Goal: Transaction & Acquisition: Purchase product/service

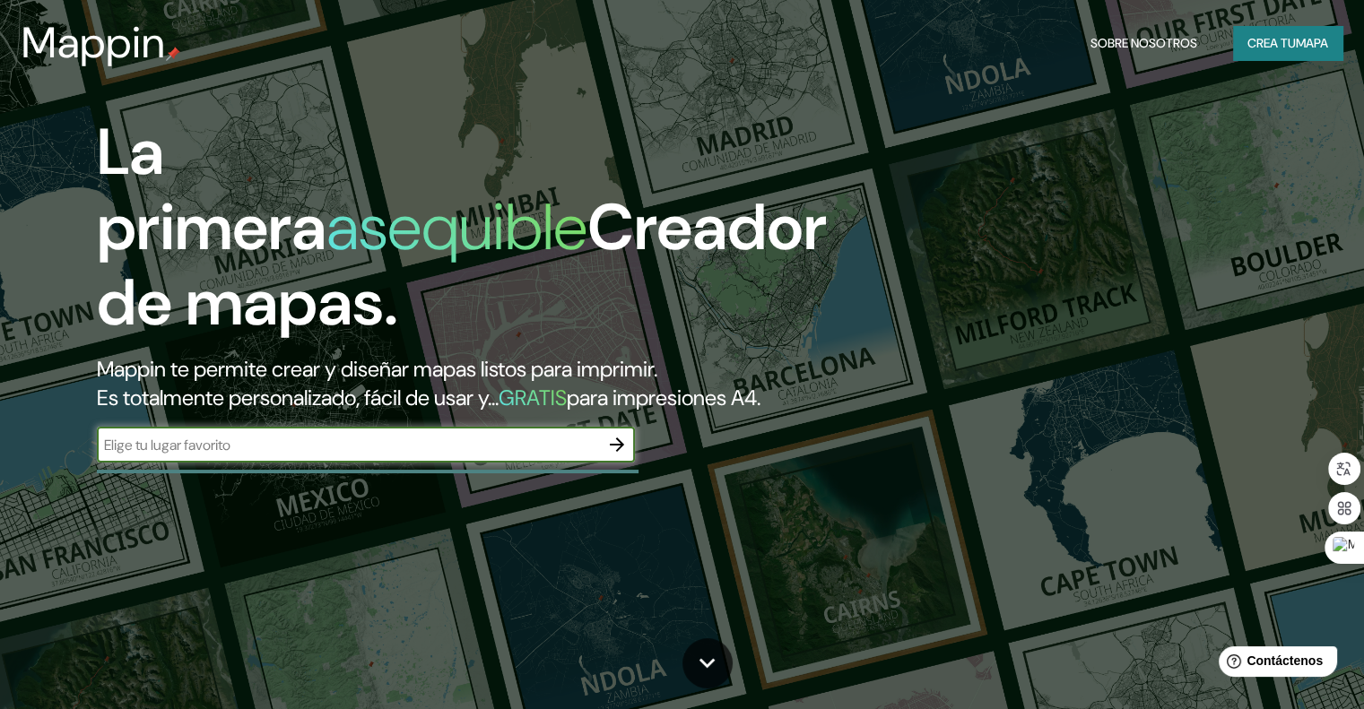
click at [271, 456] on input "text" at bounding box center [348, 445] width 502 height 21
type input "huancayo"
click at [612, 456] on icon "button" at bounding box center [617, 445] width 22 height 22
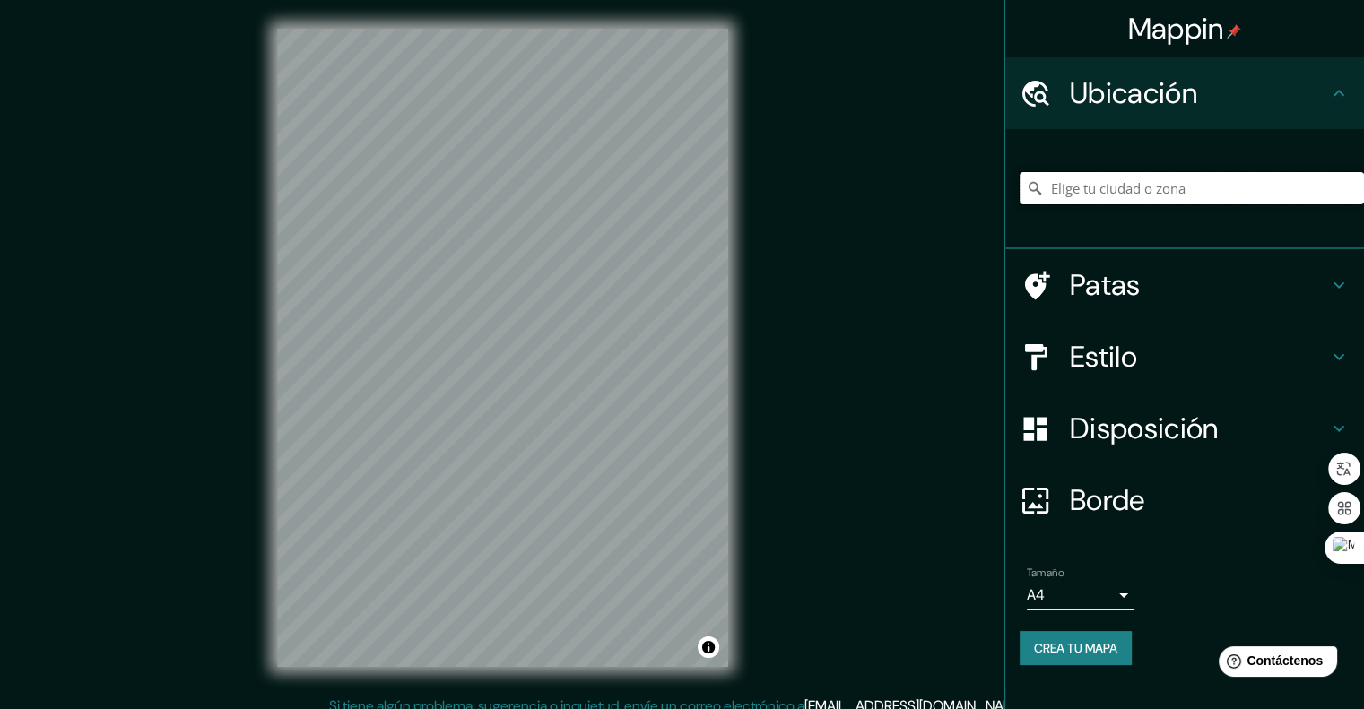
click at [1144, 178] on input "Elige tu ciudad o zona" at bounding box center [1192, 188] width 344 height 32
type input "h"
click at [1073, 182] on input "Perú" at bounding box center [1192, 188] width 344 height 32
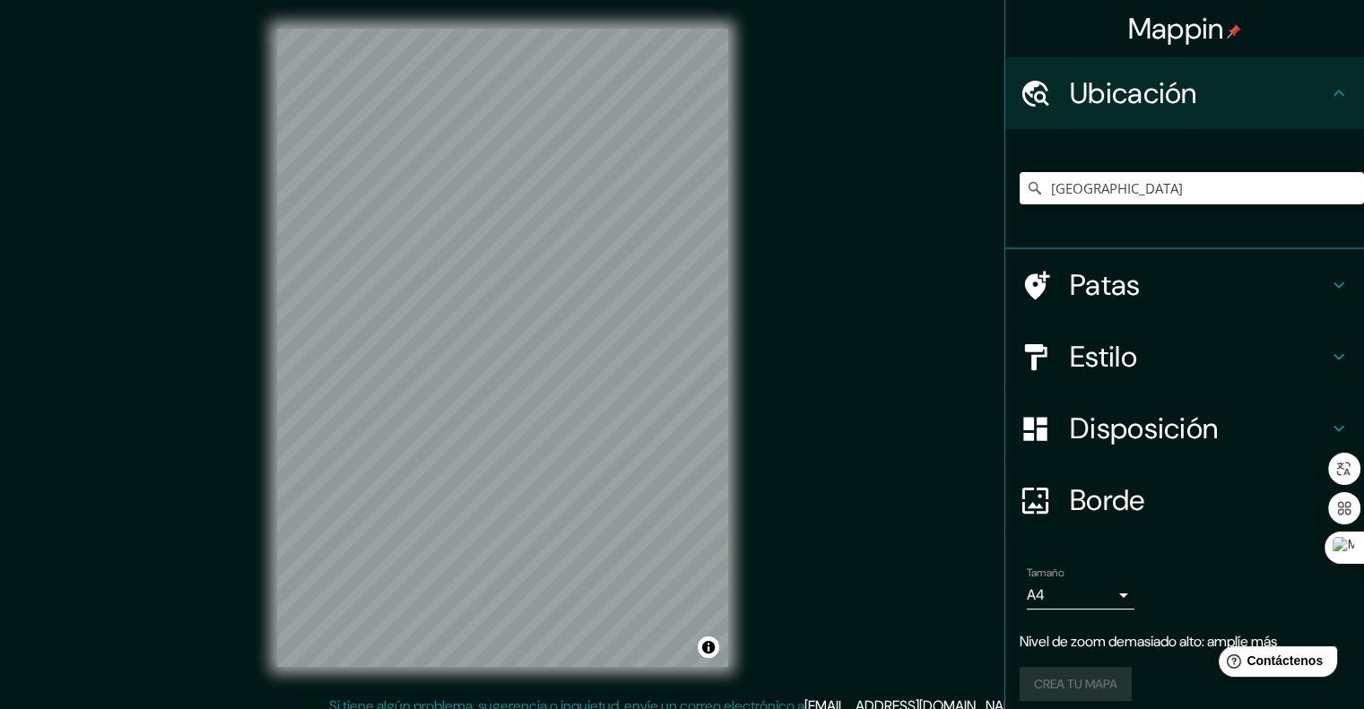
click at [1174, 222] on div "Perú" at bounding box center [1192, 188] width 344 height 90
click at [1123, 187] on input "Perú" at bounding box center [1192, 188] width 344 height 32
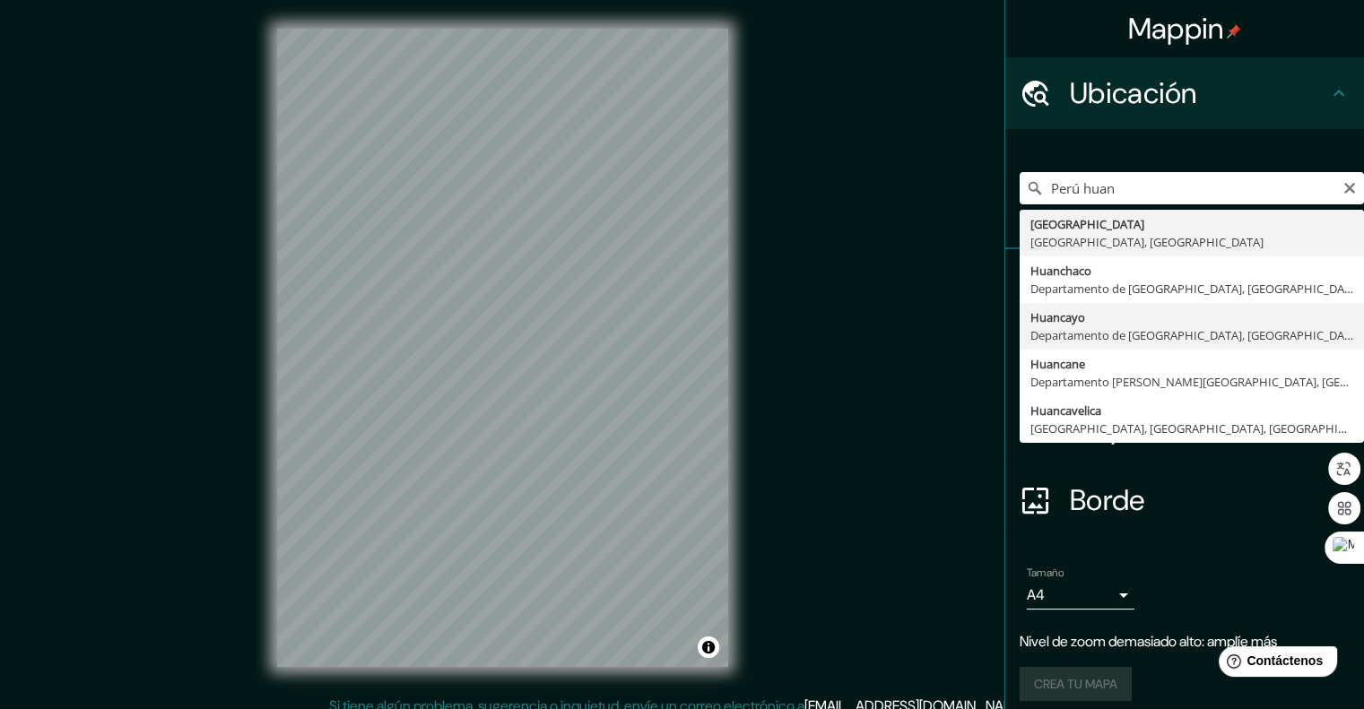
type input "Huancayo, [GEOGRAPHIC_DATA], [GEOGRAPHIC_DATA]"
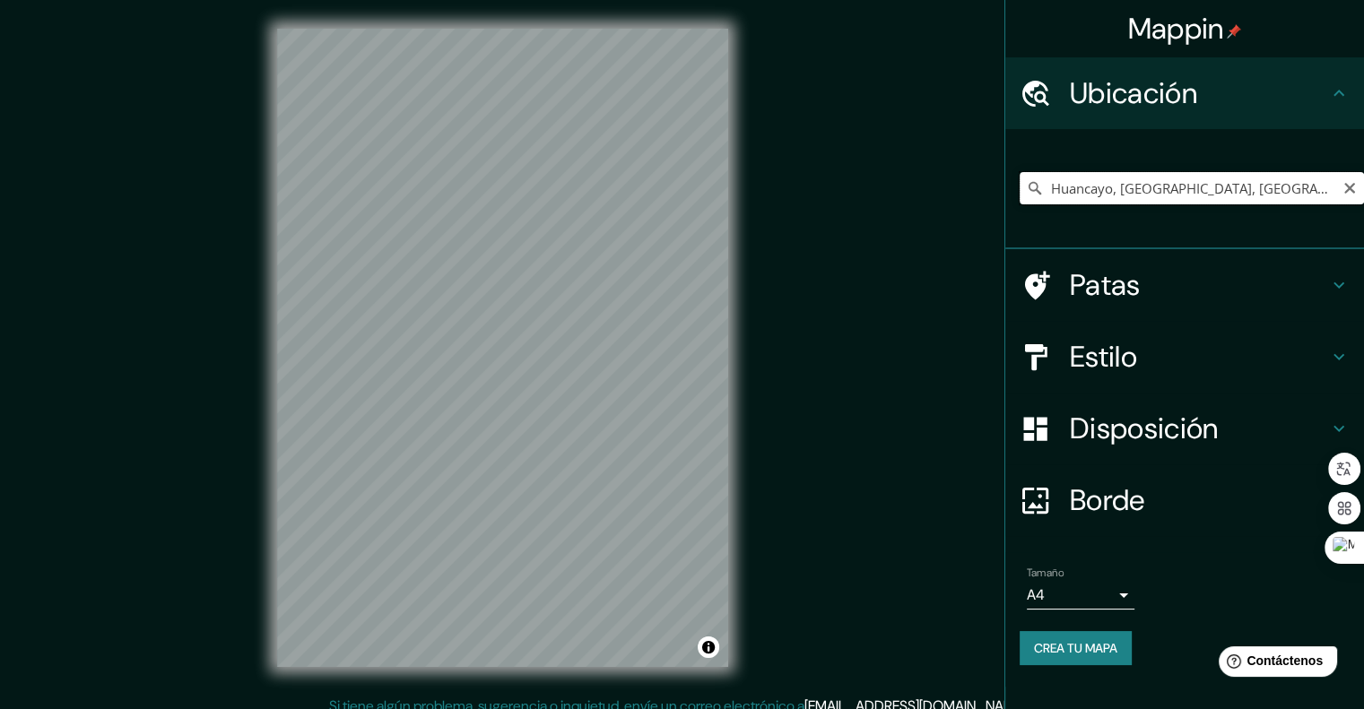
click at [1335, 196] on input "Huancayo, [GEOGRAPHIC_DATA], [GEOGRAPHIC_DATA]" at bounding box center [1192, 188] width 344 height 32
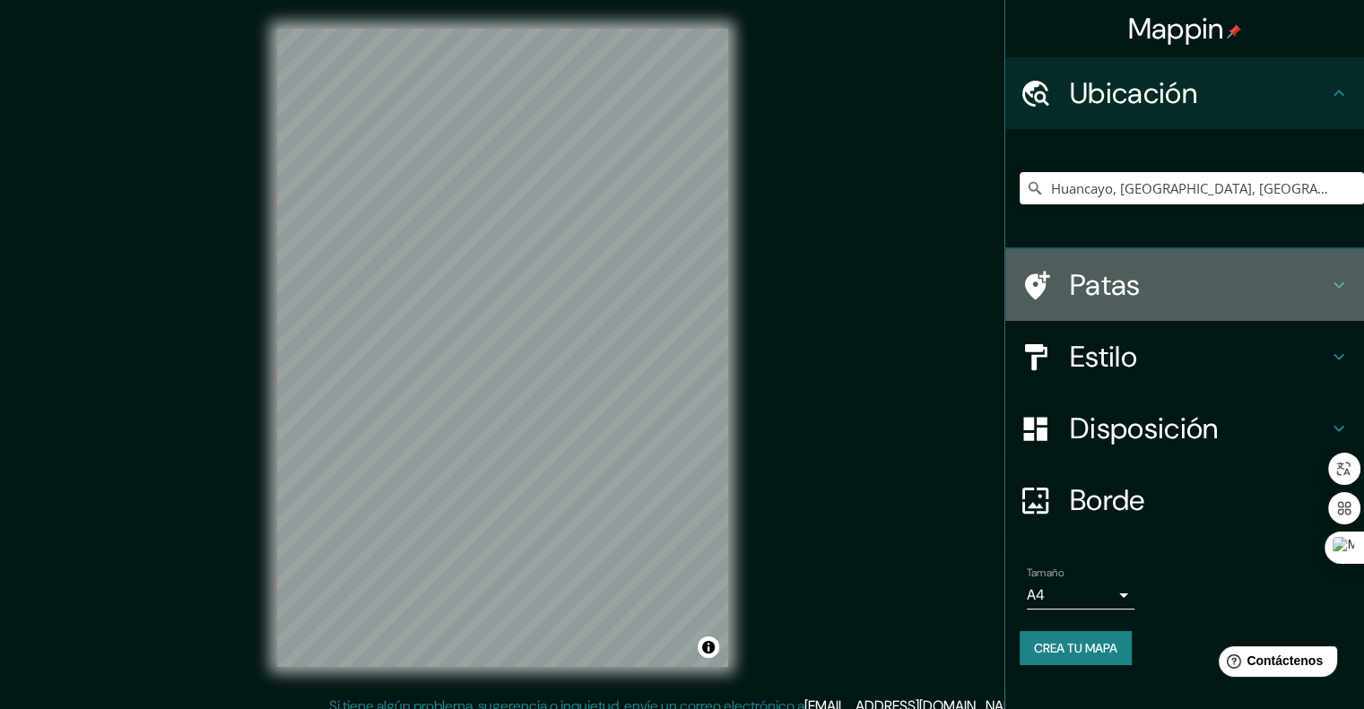
click at [1149, 308] on div "Patas" at bounding box center [1184, 285] width 359 height 72
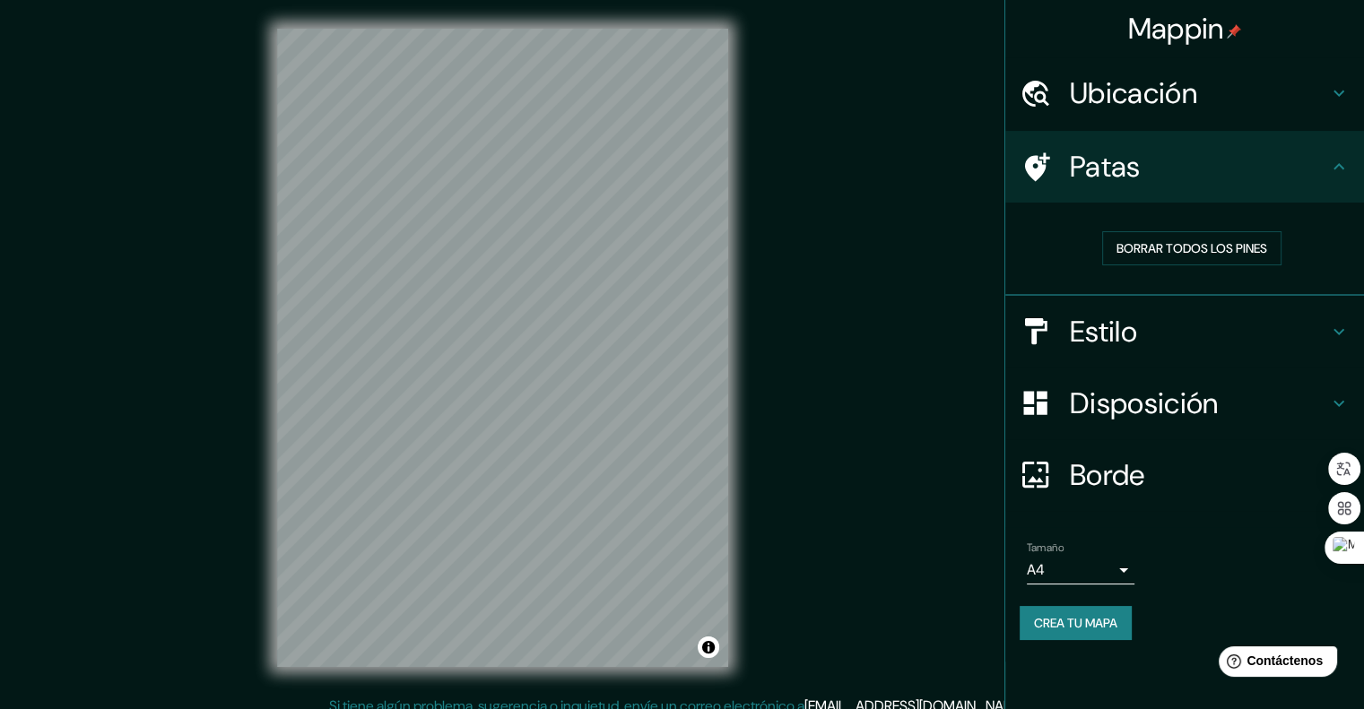
click at [1039, 170] on icon at bounding box center [1037, 166] width 25 height 29
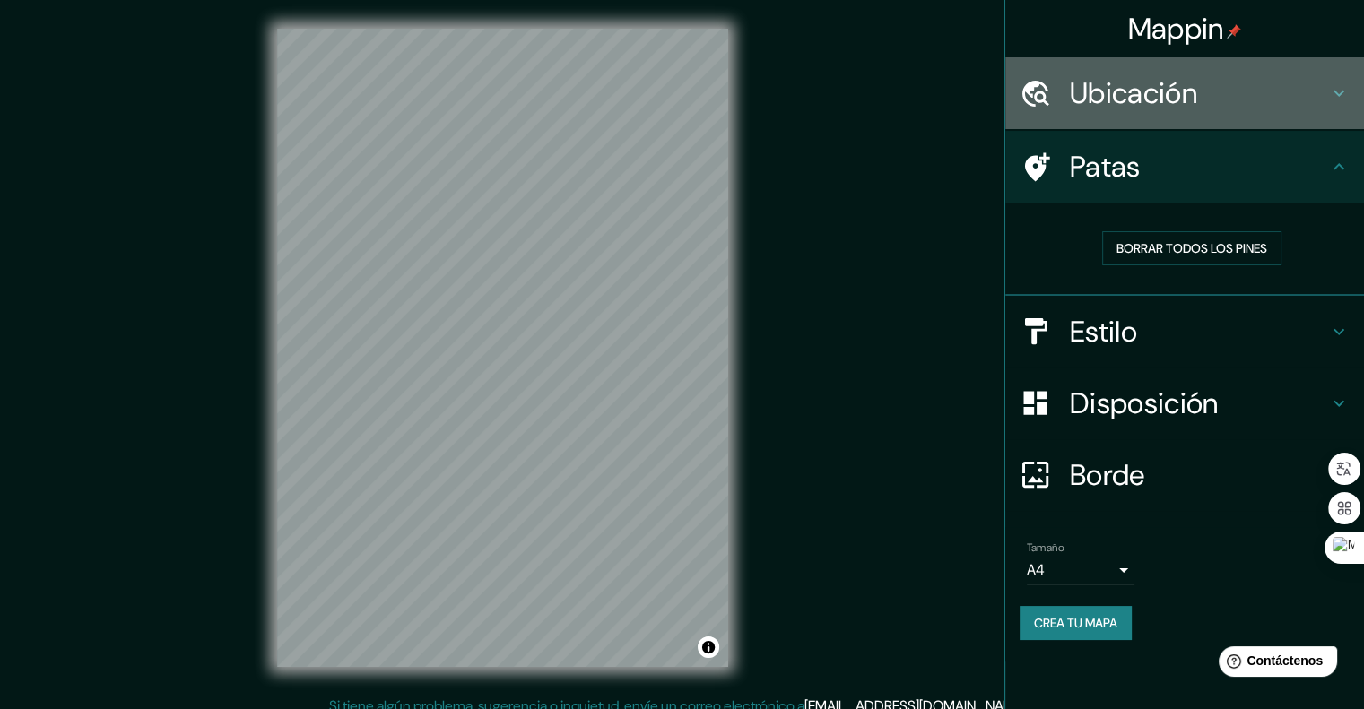
click at [1099, 88] on font "Ubicación" at bounding box center [1133, 93] width 127 height 38
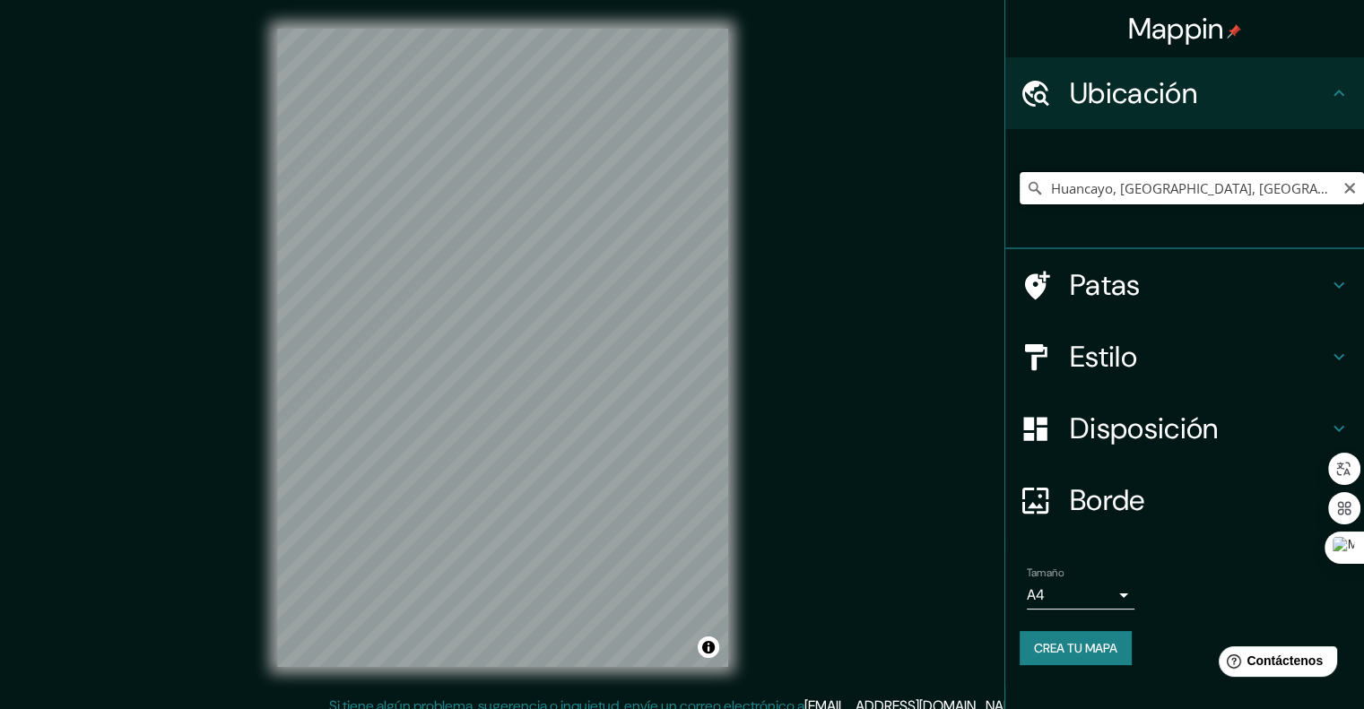
click at [1298, 198] on input "Huancayo, [GEOGRAPHIC_DATA], [GEOGRAPHIC_DATA]" at bounding box center [1192, 188] width 344 height 32
click at [1079, 656] on font "Crea tu mapa" at bounding box center [1075, 648] width 83 height 23
click at [1112, 197] on input "Huancayo, Departamento de Junín, Perú" at bounding box center [1192, 188] width 344 height 32
click at [1317, 200] on input "Huancayo, [GEOGRAPHIC_DATA], [GEOGRAPHIC_DATA]" at bounding box center [1192, 188] width 344 height 32
click at [1222, 197] on input "Huancayo, [GEOGRAPHIC_DATA], [GEOGRAPHIC_DATA]" at bounding box center [1192, 188] width 344 height 32
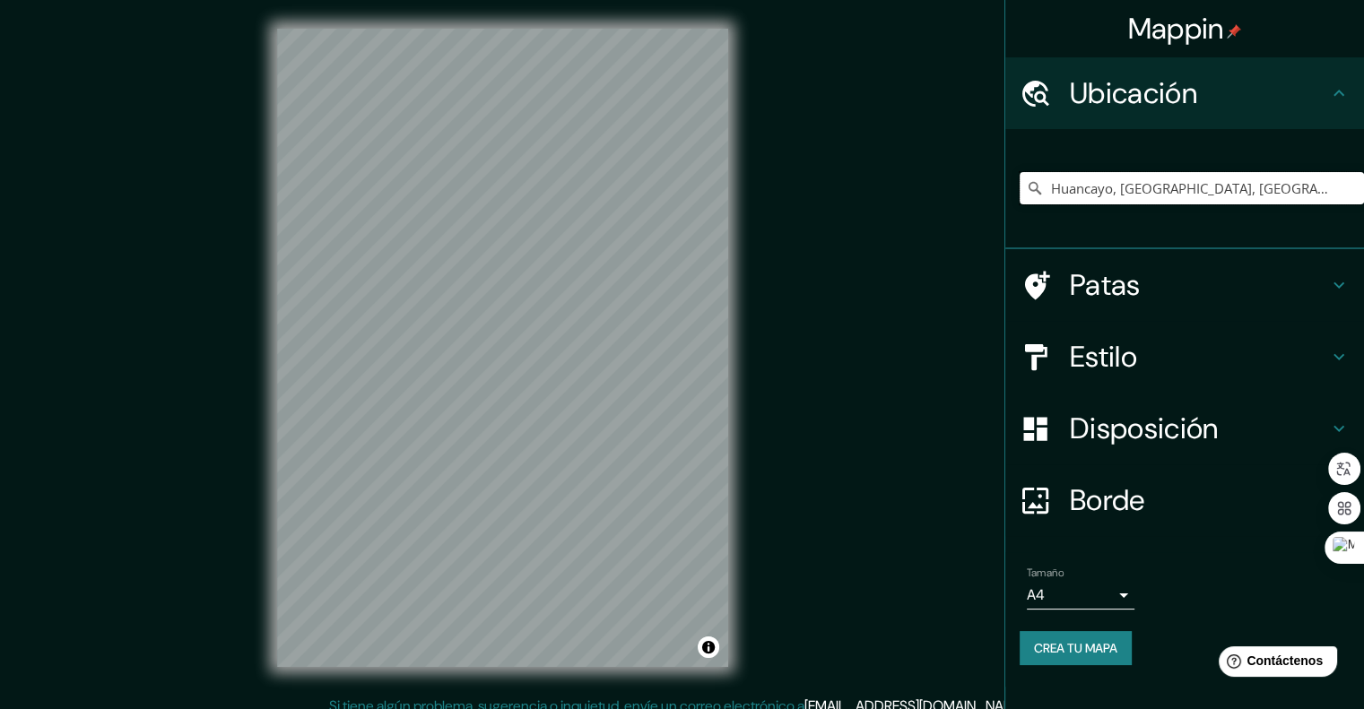
click at [1222, 197] on input "Huancayo, [GEOGRAPHIC_DATA], [GEOGRAPHIC_DATA]" at bounding box center [1192, 188] width 344 height 32
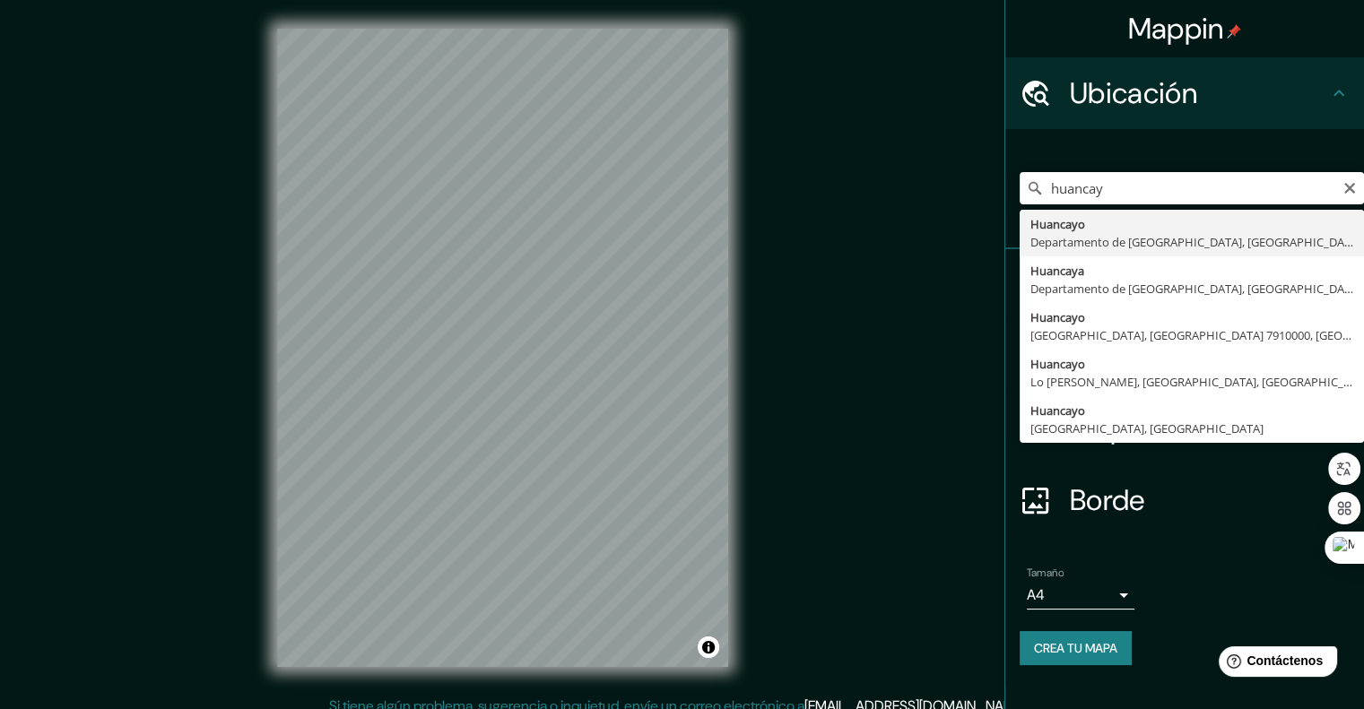
type input "Huancayo, [GEOGRAPHIC_DATA], [GEOGRAPHIC_DATA]"
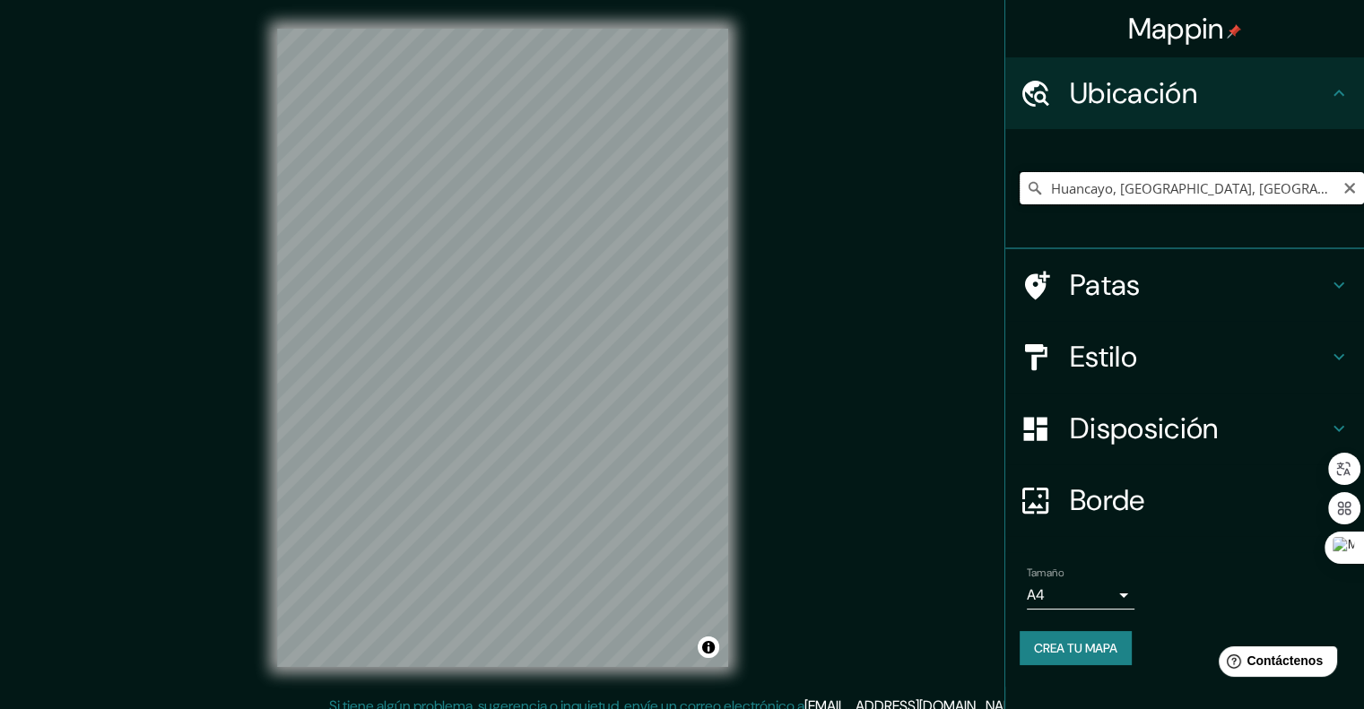
click at [1324, 186] on input "Huancayo, [GEOGRAPHIC_DATA], [GEOGRAPHIC_DATA]" at bounding box center [1192, 188] width 344 height 32
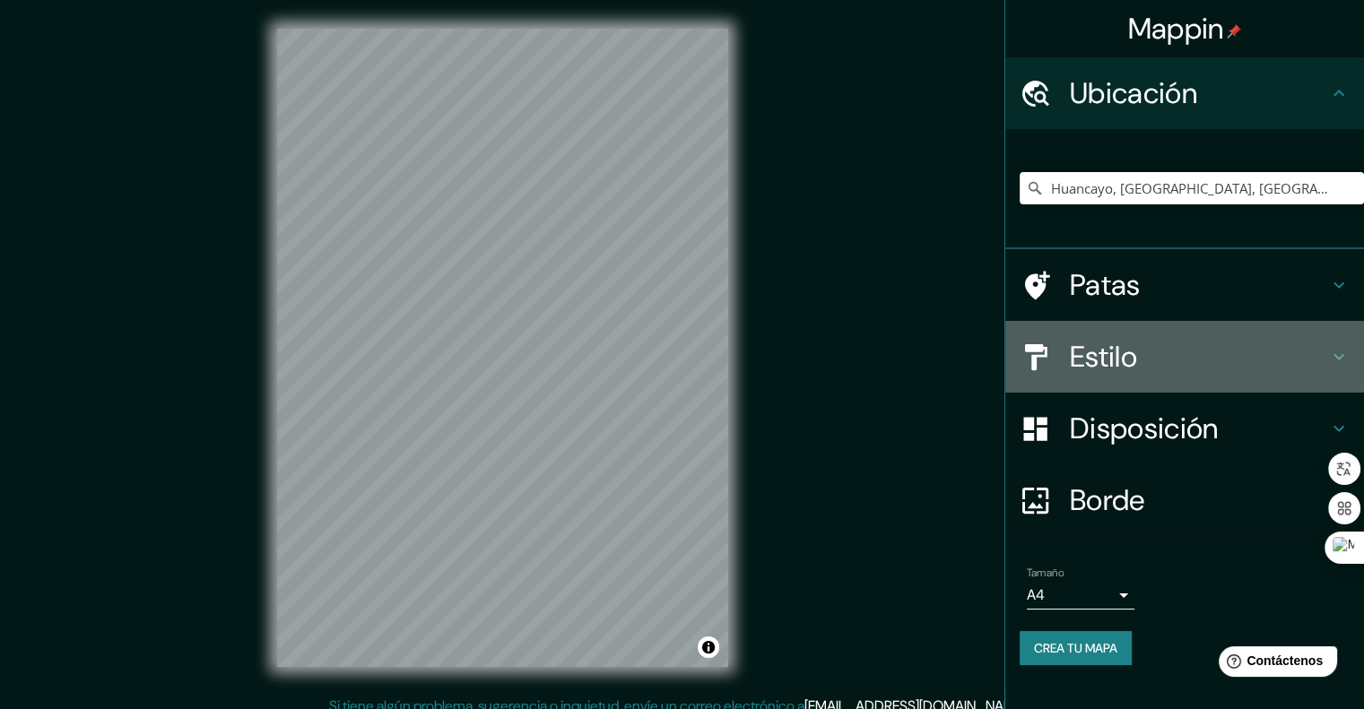
click at [1126, 361] on font "Estilo" at bounding box center [1103, 357] width 67 height 38
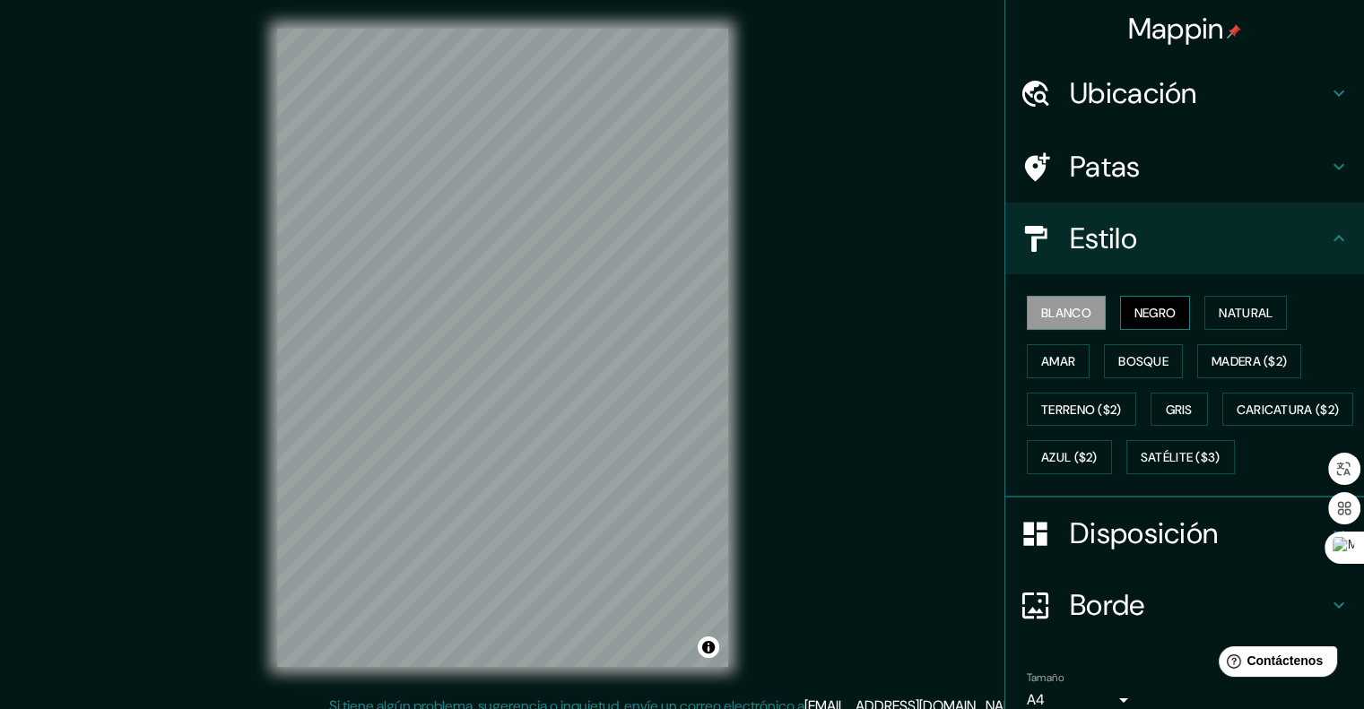
click at [1135, 317] on font "Negro" at bounding box center [1156, 313] width 42 height 16
click at [1194, 158] on h4 "Patas" at bounding box center [1199, 167] width 258 height 36
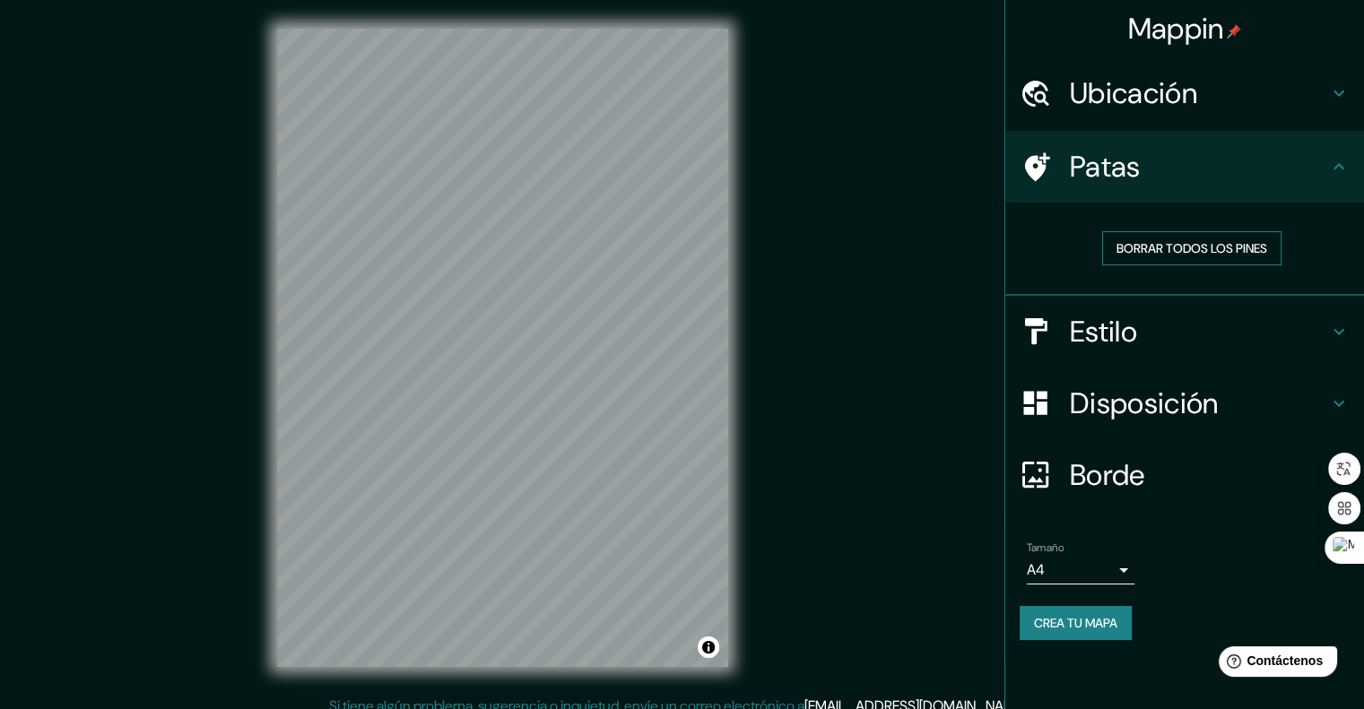
click at [1152, 245] on font "Borrar todos los pines" at bounding box center [1192, 248] width 151 height 16
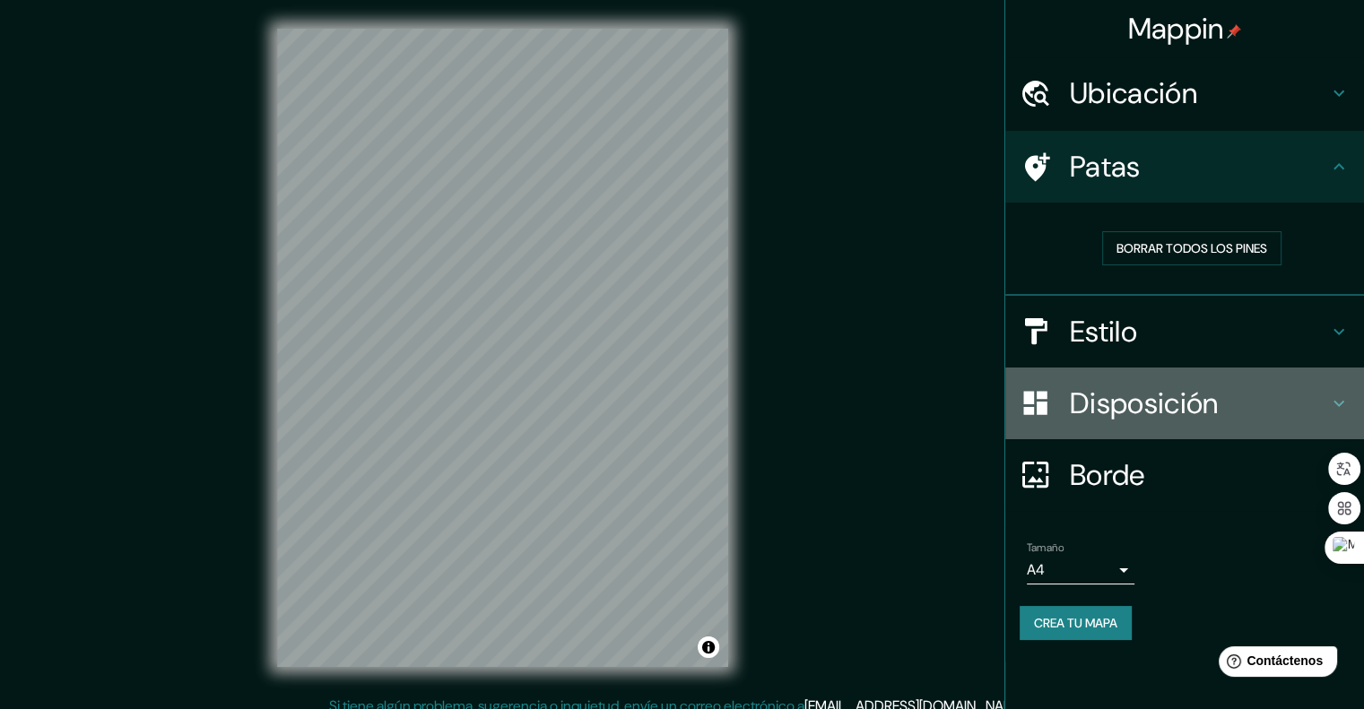
click at [1073, 390] on font "Disposición" at bounding box center [1144, 404] width 148 height 38
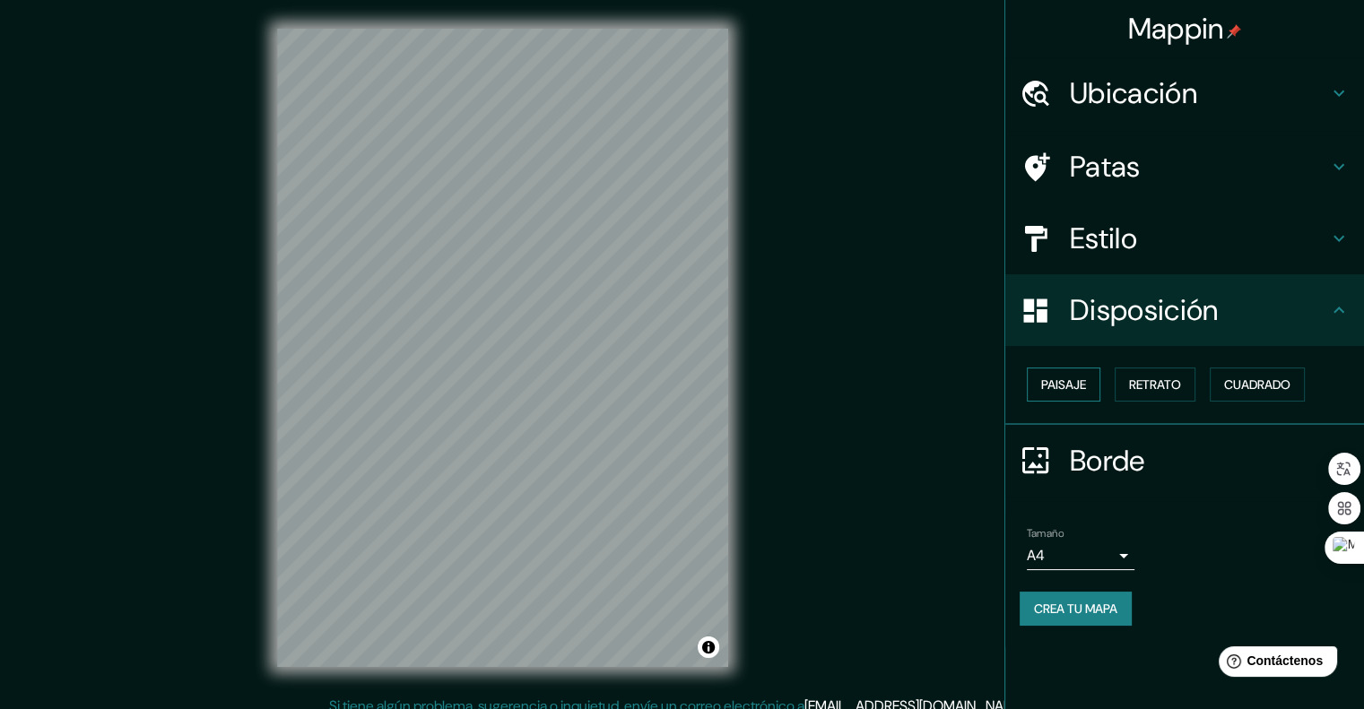
click at [1072, 396] on button "Paisaje" at bounding box center [1064, 385] width 74 height 34
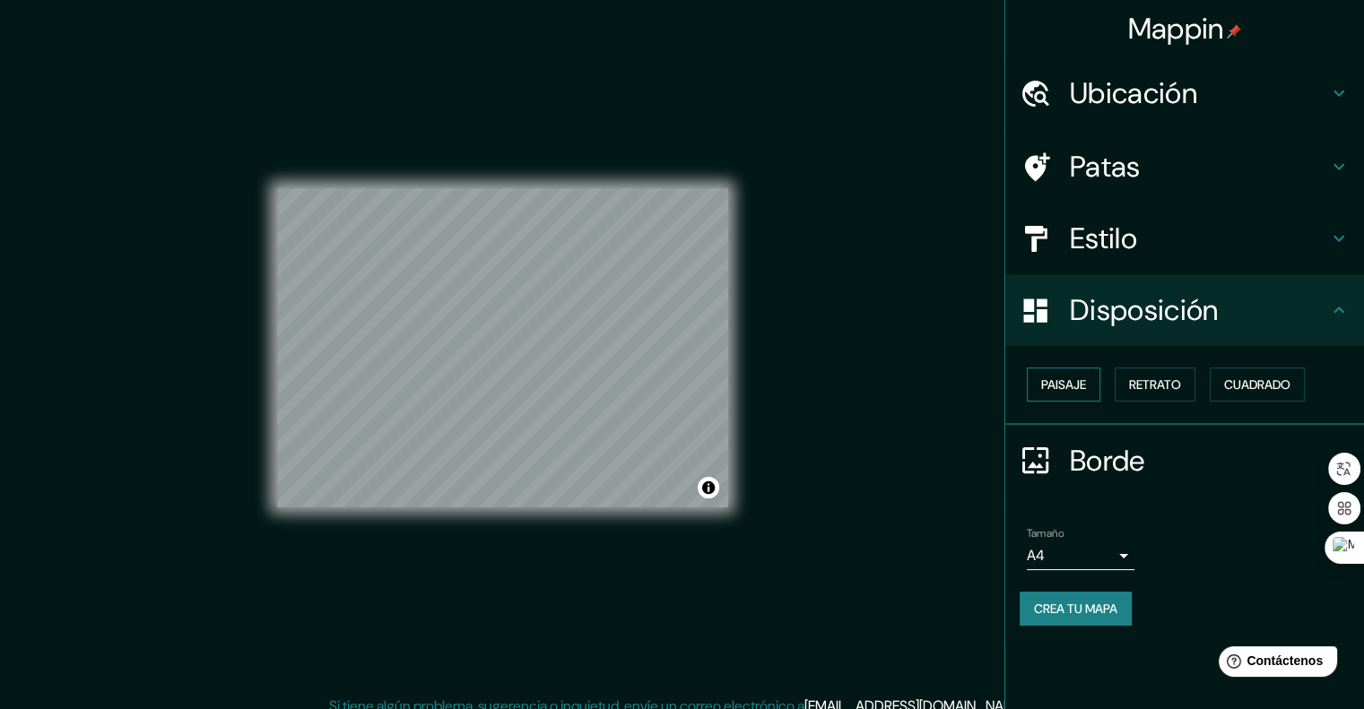
click at [1072, 396] on button "Paisaje" at bounding box center [1064, 385] width 74 height 34
click at [1134, 384] on font "Retrato" at bounding box center [1155, 385] width 52 height 16
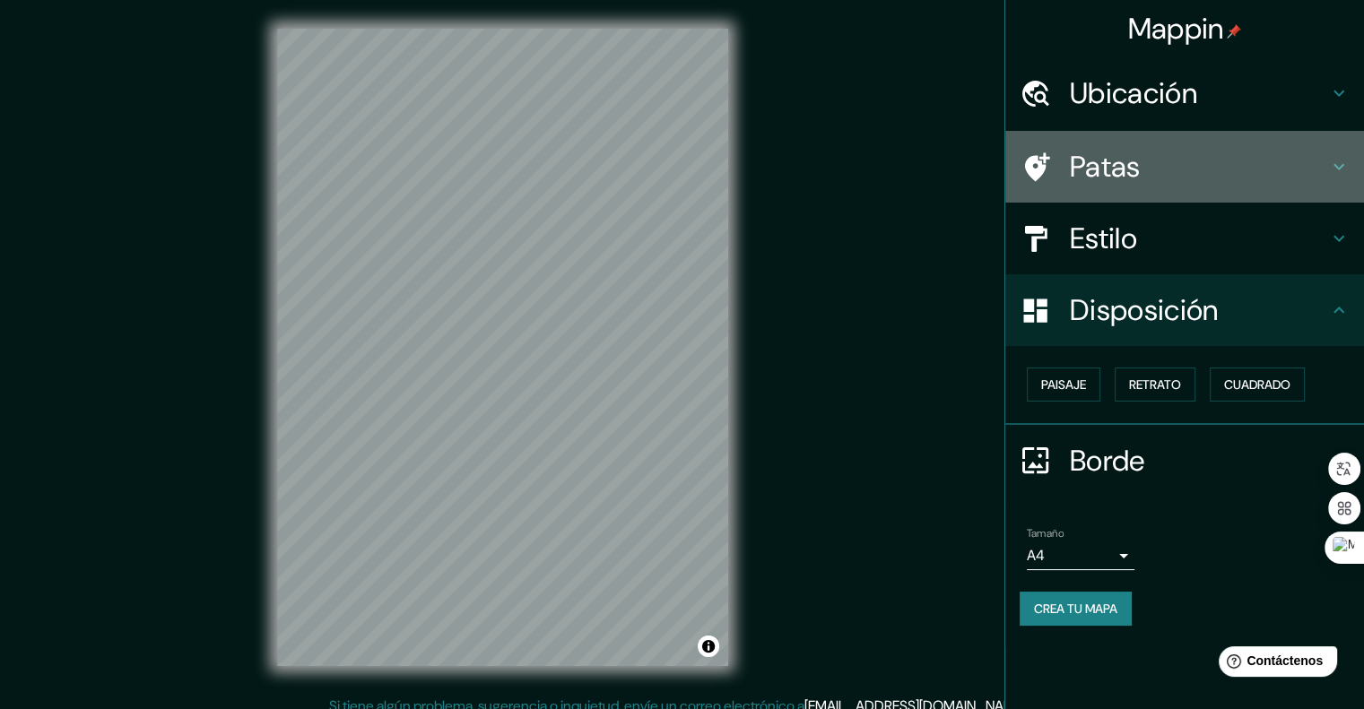
click at [1065, 195] on div "Patas" at bounding box center [1184, 167] width 359 height 72
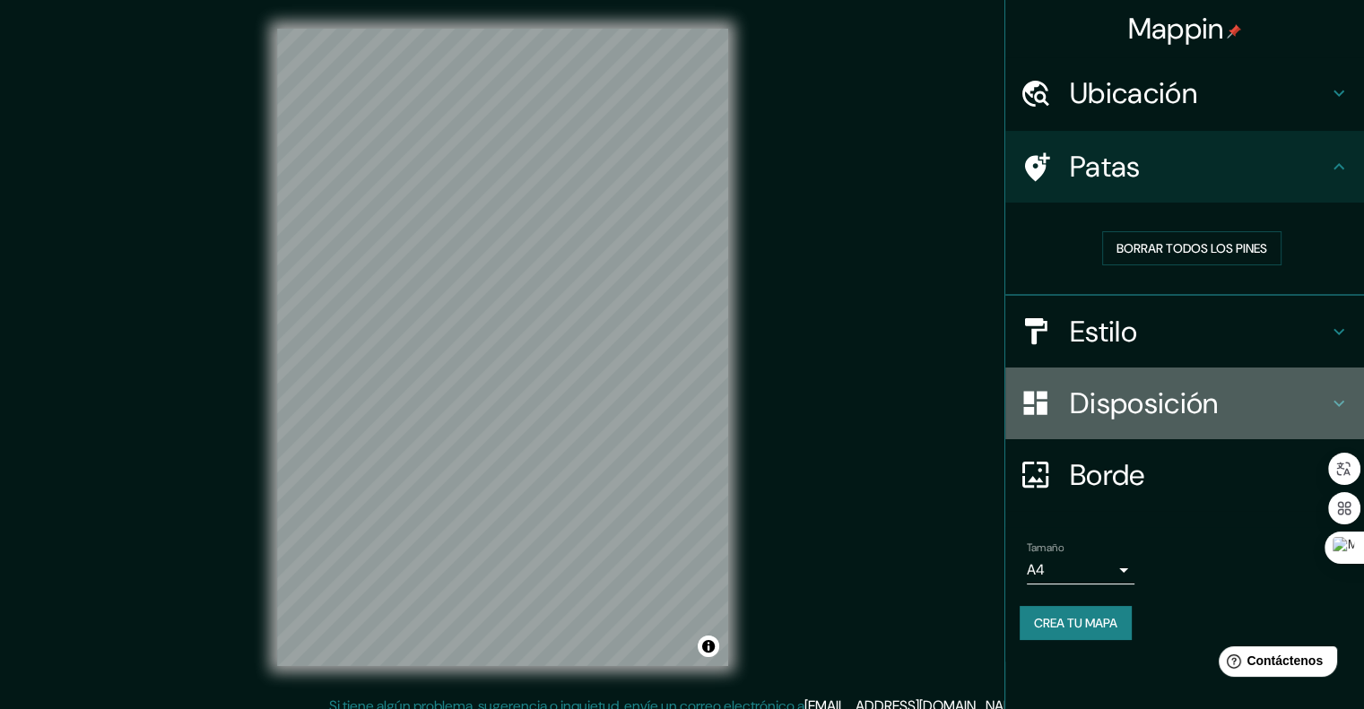
click at [1081, 378] on div "Disposición" at bounding box center [1184, 404] width 359 height 72
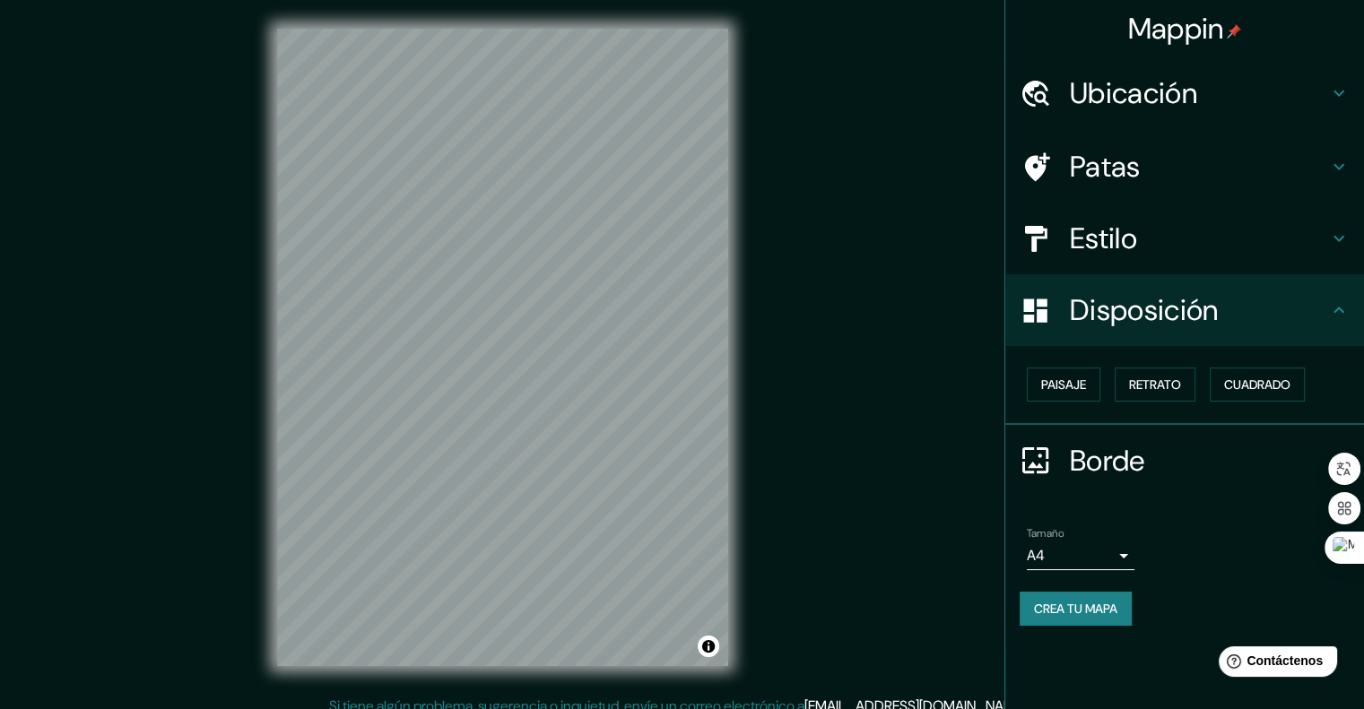
click at [1079, 201] on div "Patas" at bounding box center [1184, 167] width 359 height 72
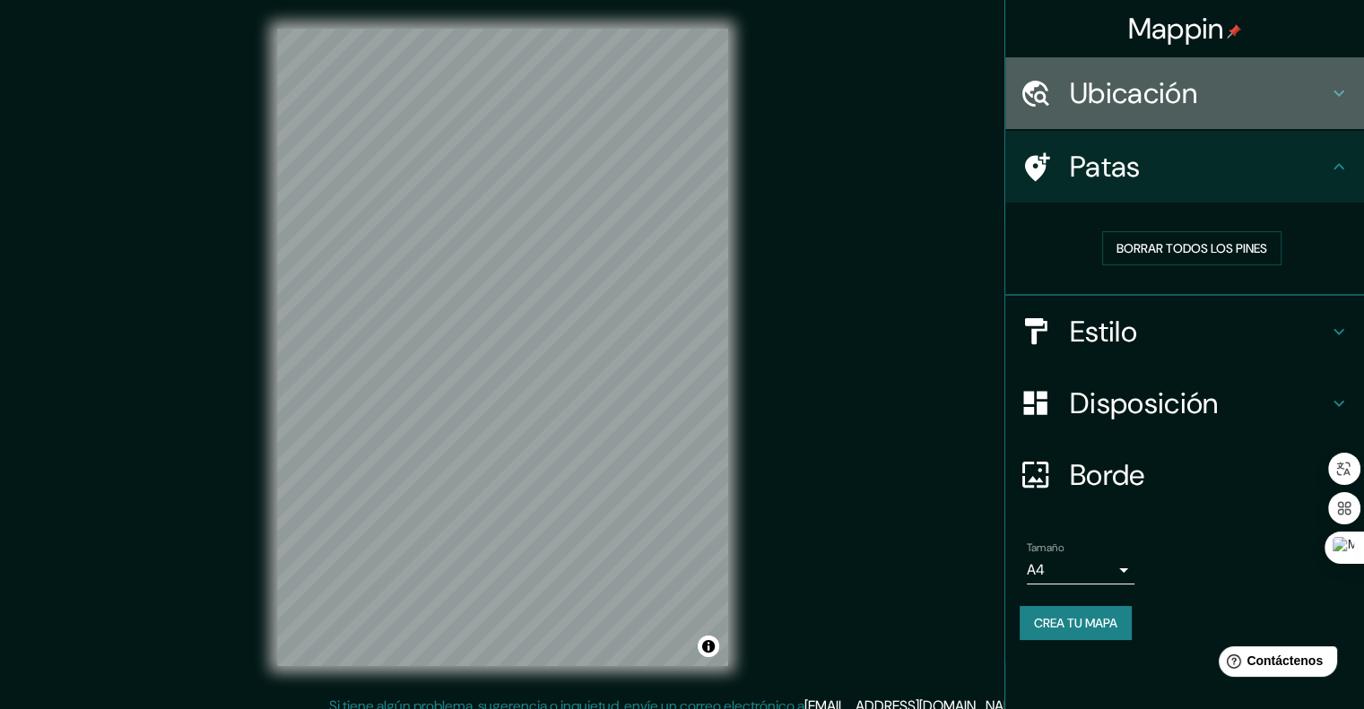
click at [1089, 74] on font "Ubicación" at bounding box center [1133, 93] width 127 height 38
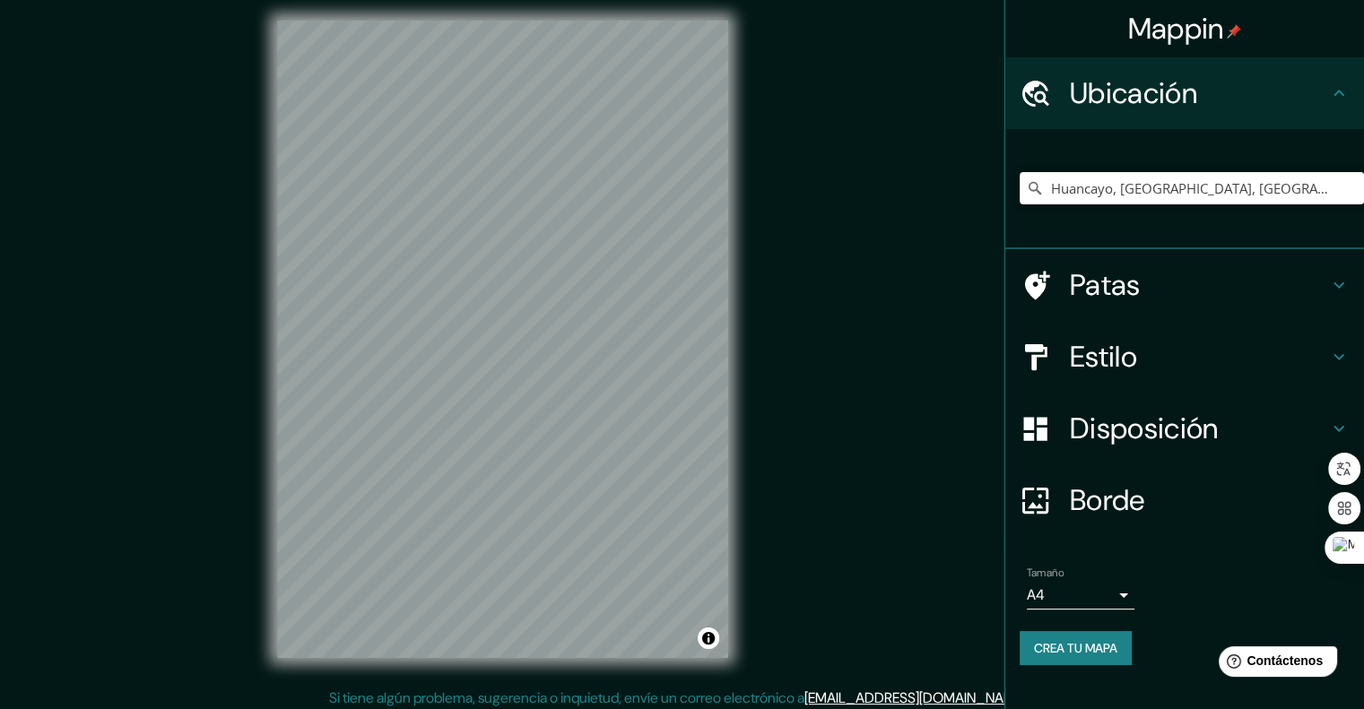
scroll to position [14, 0]
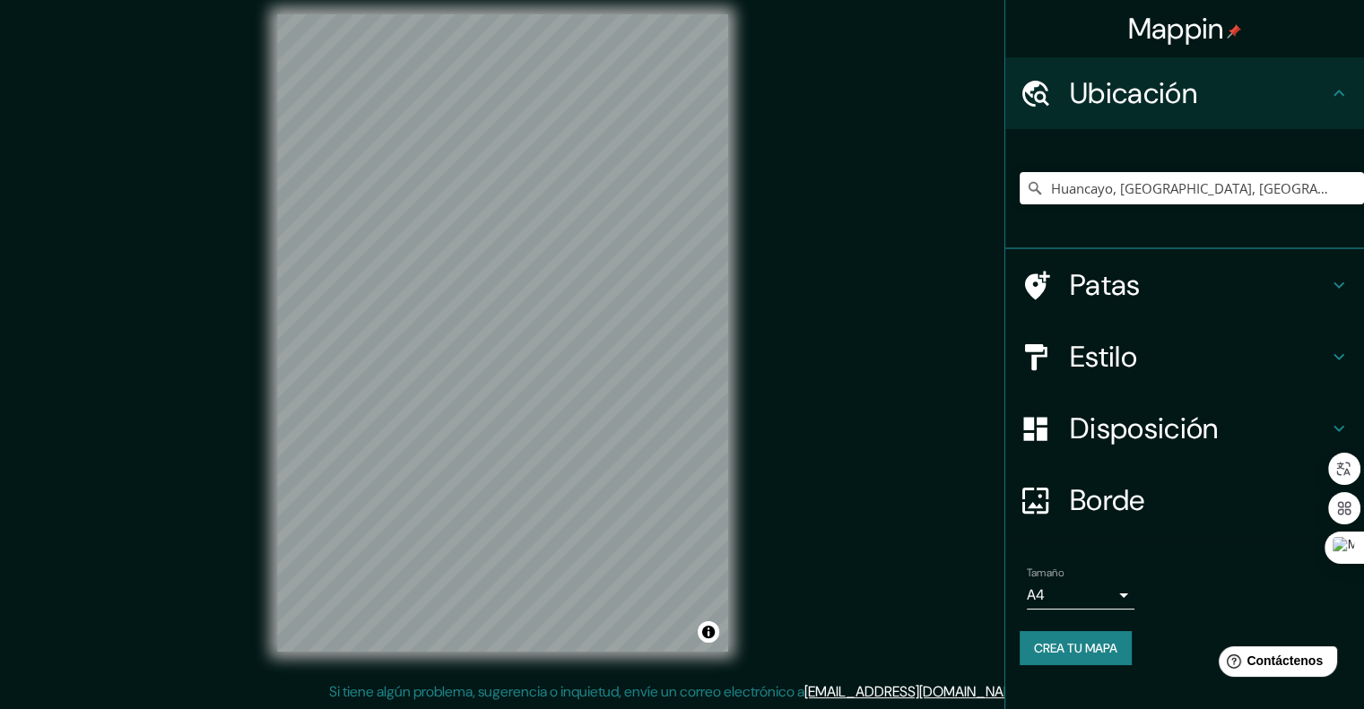
click at [1080, 440] on font "Disposición" at bounding box center [1144, 429] width 148 height 38
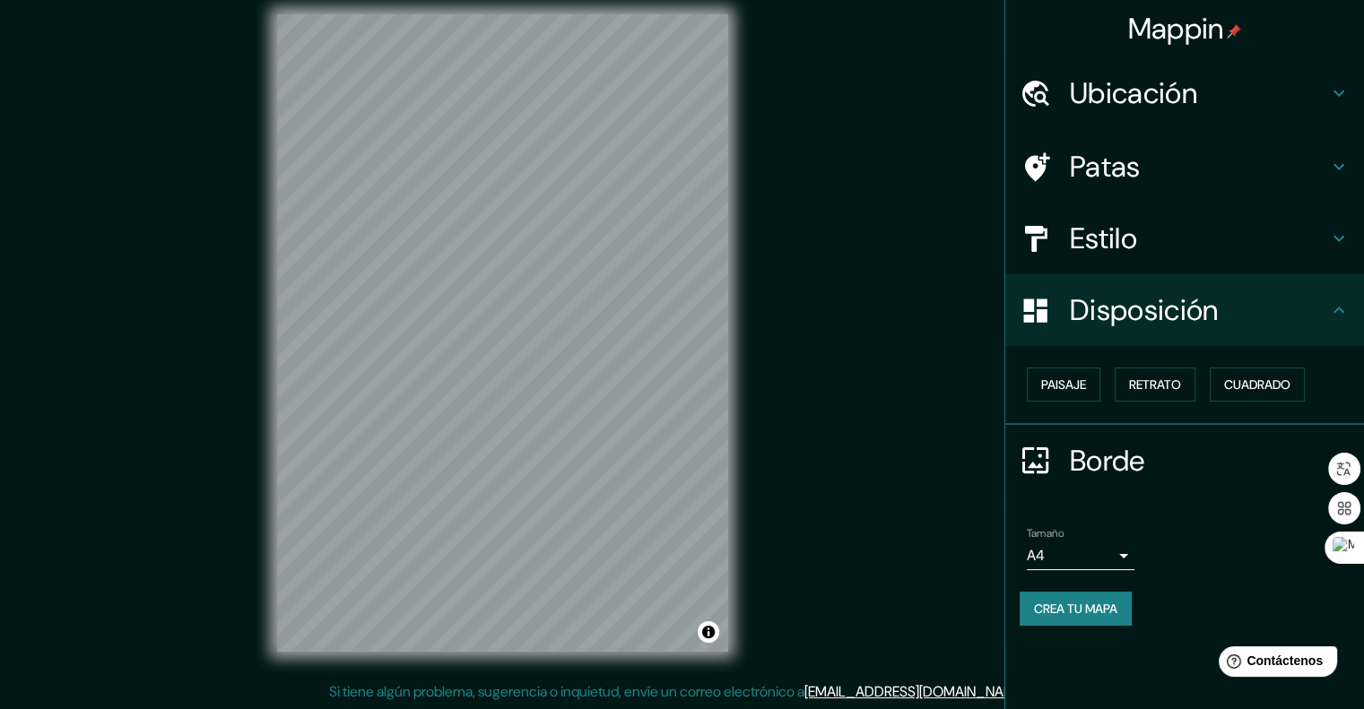
click at [1054, 403] on div "Paisaje Retrato Cuadrado" at bounding box center [1192, 385] width 344 height 48
click at [1054, 396] on button "Paisaje" at bounding box center [1064, 385] width 74 height 34
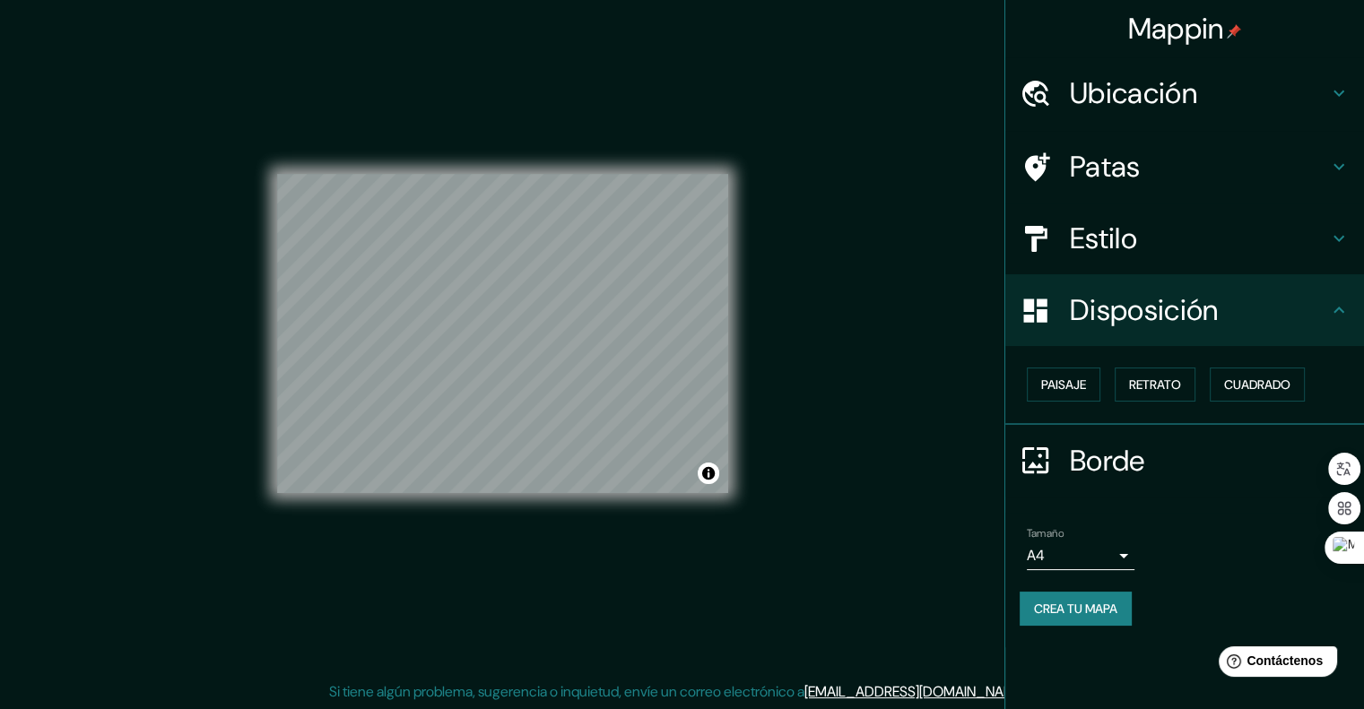
click at [1145, 401] on div "Paisaje Retrato Cuadrado" at bounding box center [1192, 385] width 344 height 48
click at [1146, 393] on font "Retrato" at bounding box center [1155, 384] width 52 height 23
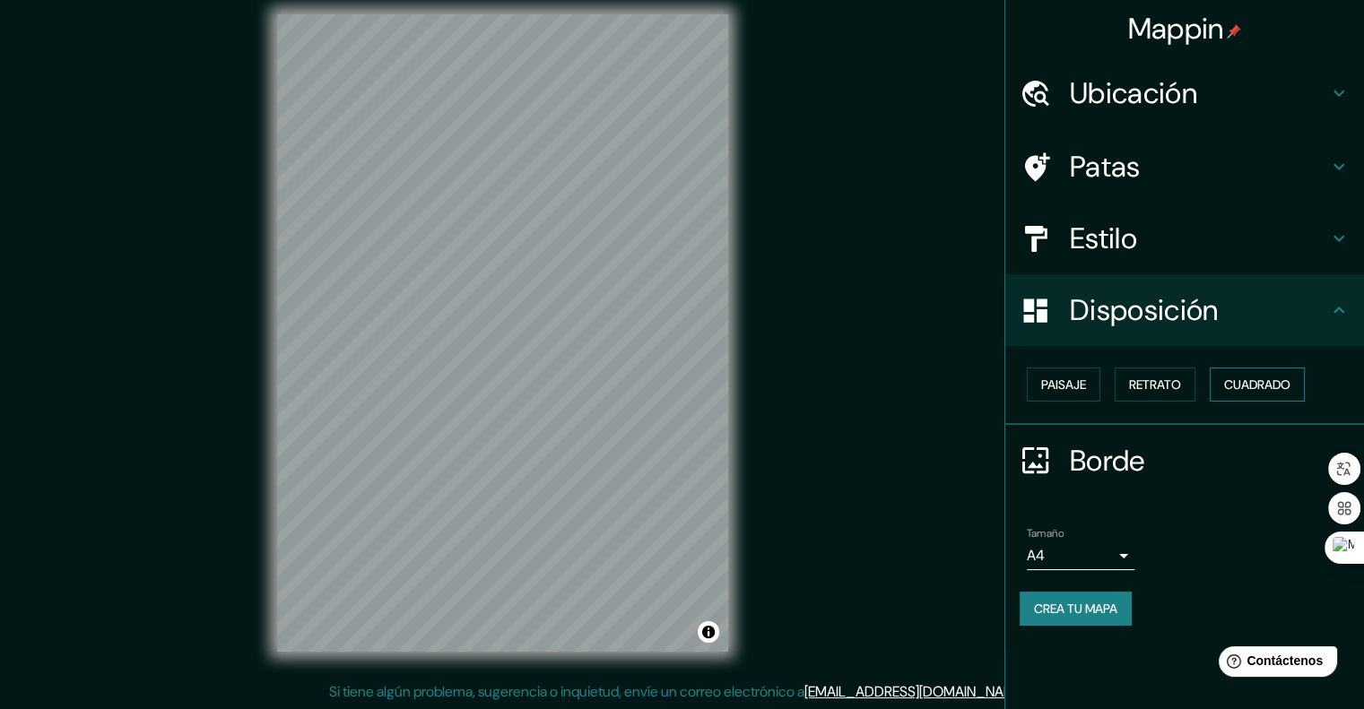
click at [1254, 381] on font "Cuadrado" at bounding box center [1257, 385] width 66 height 16
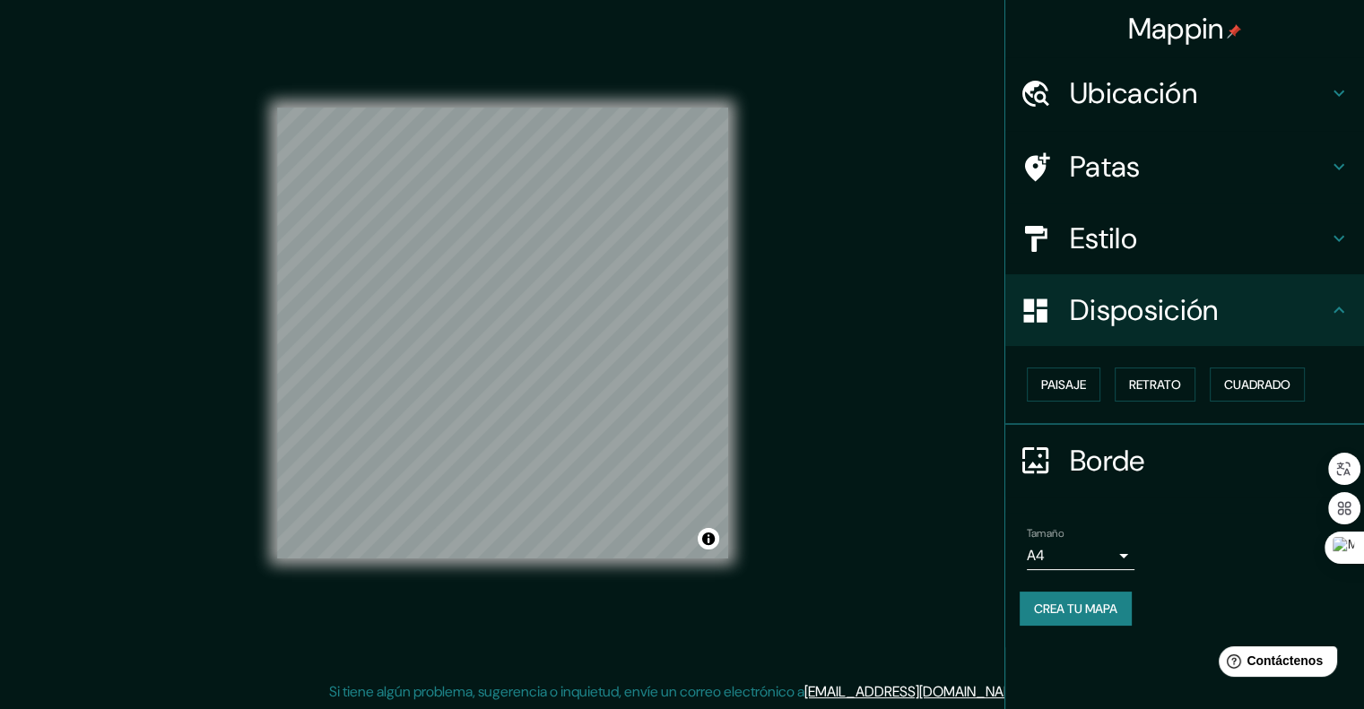
click at [1106, 157] on font "Patas" at bounding box center [1105, 167] width 71 height 38
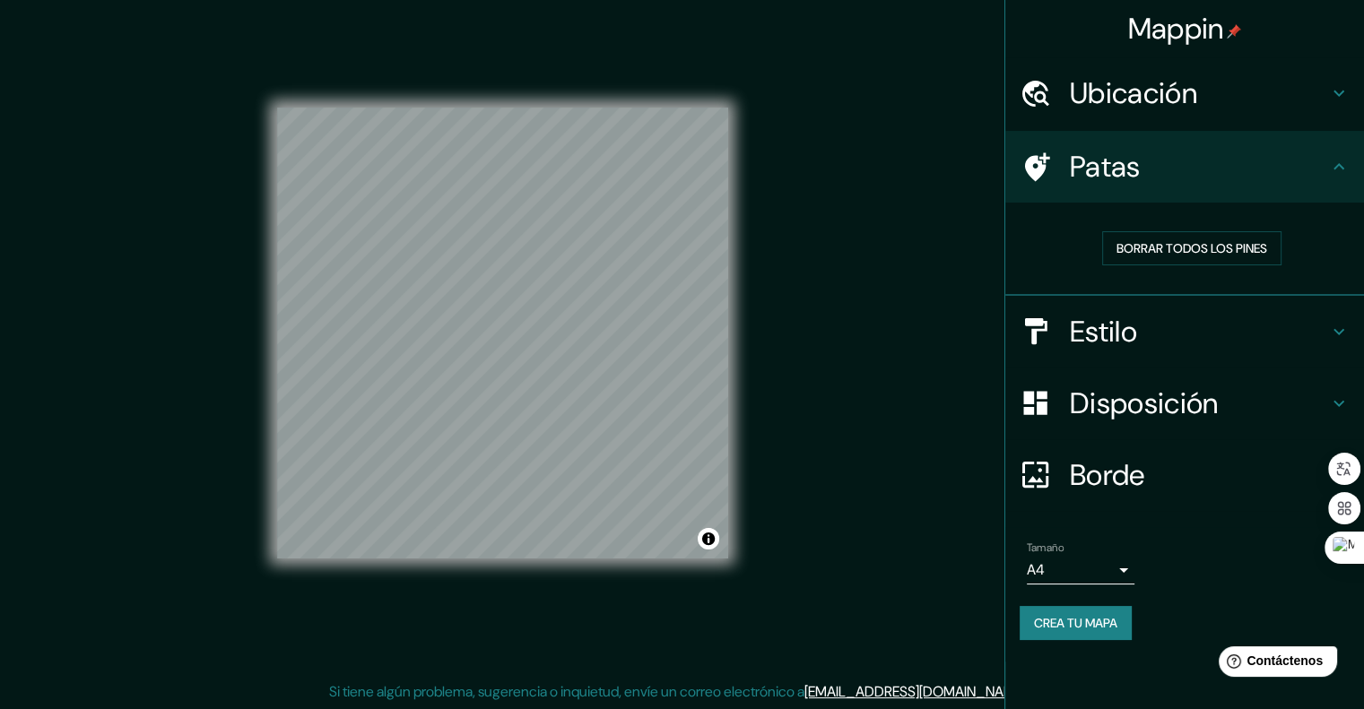
click at [1152, 222] on div "Borrar todos los pines" at bounding box center [1192, 248] width 344 height 63
click at [1155, 243] on font "Borrar todos los pines" at bounding box center [1192, 248] width 151 height 16
click at [1097, 413] on font "Disposición" at bounding box center [1144, 404] width 148 height 38
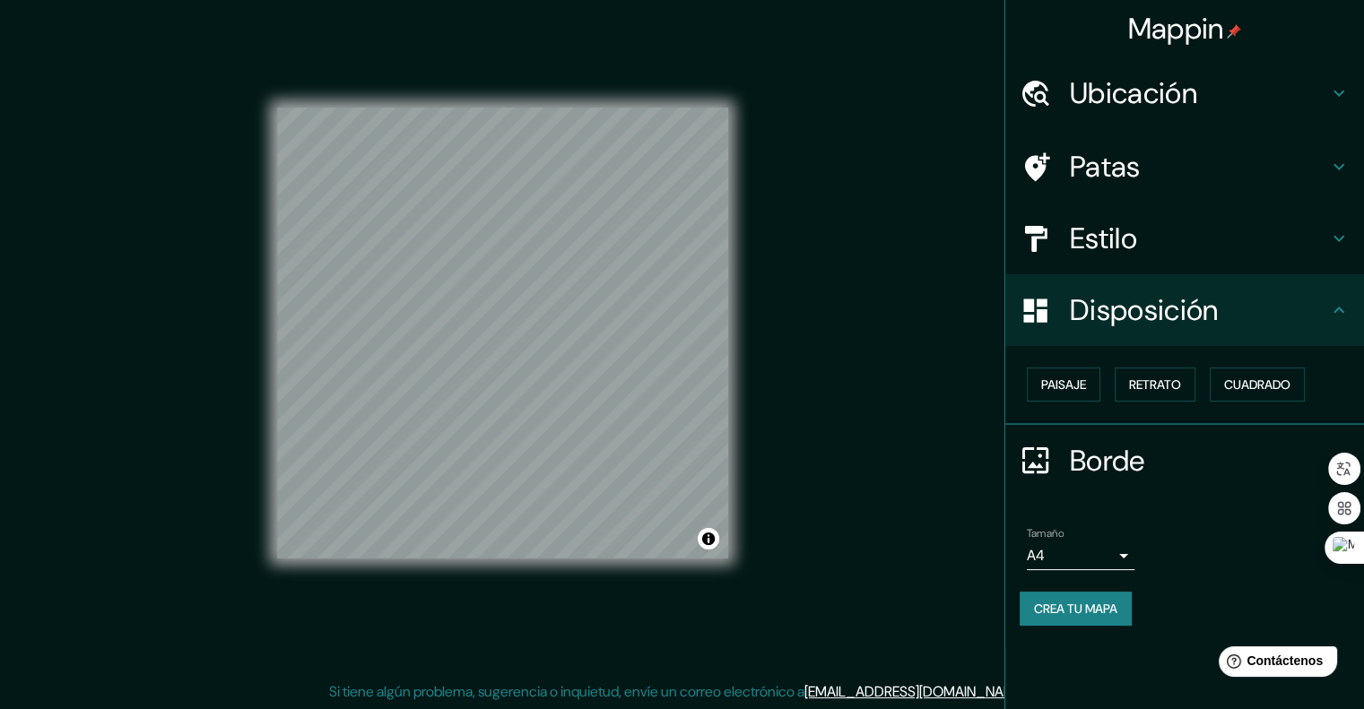
click at [758, 620] on div "Mappin Ubicación Huancayo, Departamento de Junín, Perú Patas Estilo Disposición…" at bounding box center [682, 348] width 1364 height 725
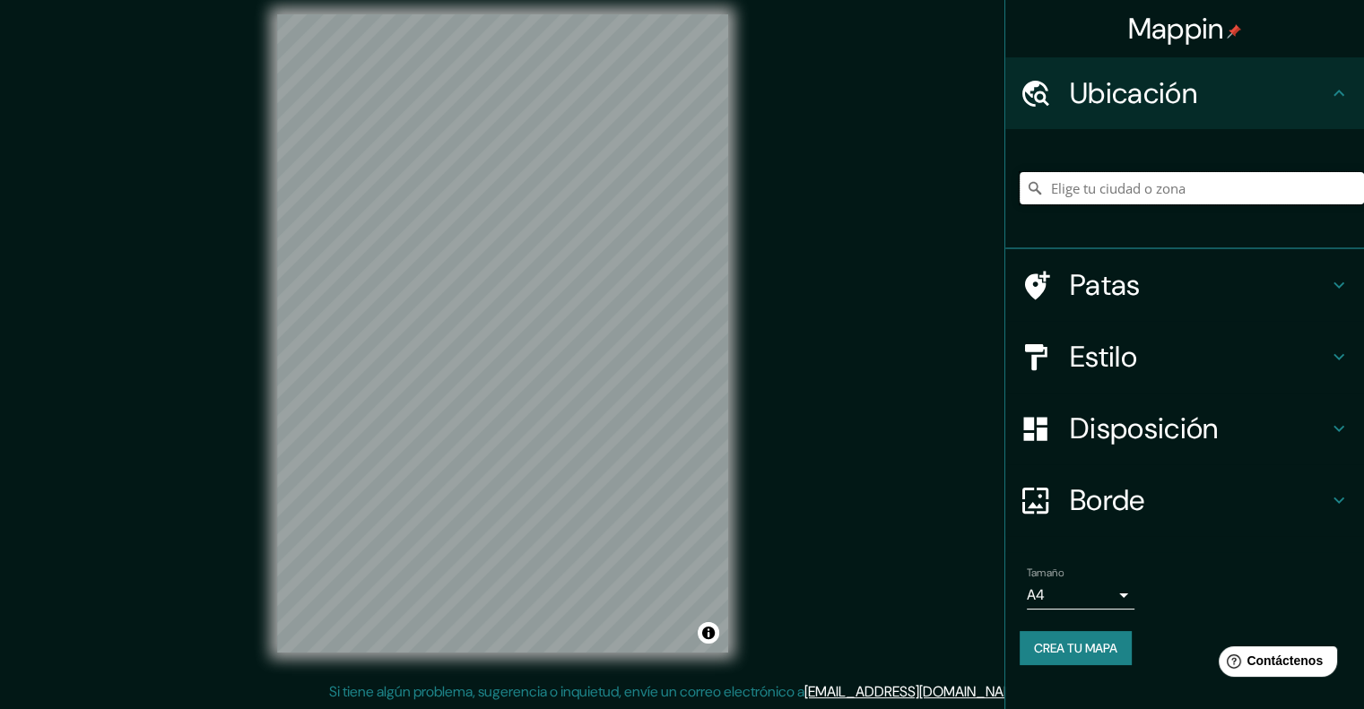
click at [1119, 179] on input "Elige tu ciudad o zona" at bounding box center [1192, 188] width 344 height 32
type input "Huancayo, [GEOGRAPHIC_DATA], [GEOGRAPHIC_DATA]"
click at [269, 309] on div "© Mapbox © OpenStreetMap Mejora este mapa" at bounding box center [502, 334] width 509 height 696
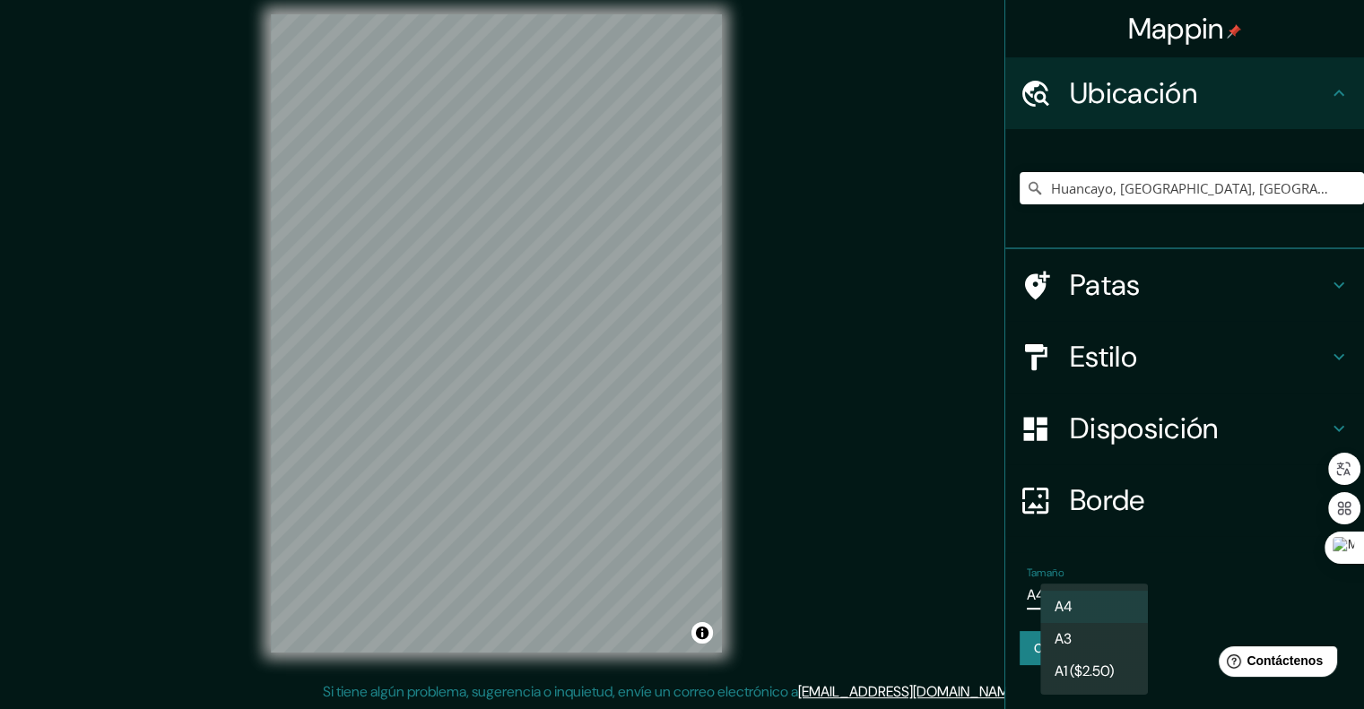
click at [1108, 598] on body "Mappin Ubicación Huancayo, Departamento de Junín, Perú Huancayo Departamento de…" at bounding box center [682, 340] width 1364 height 709
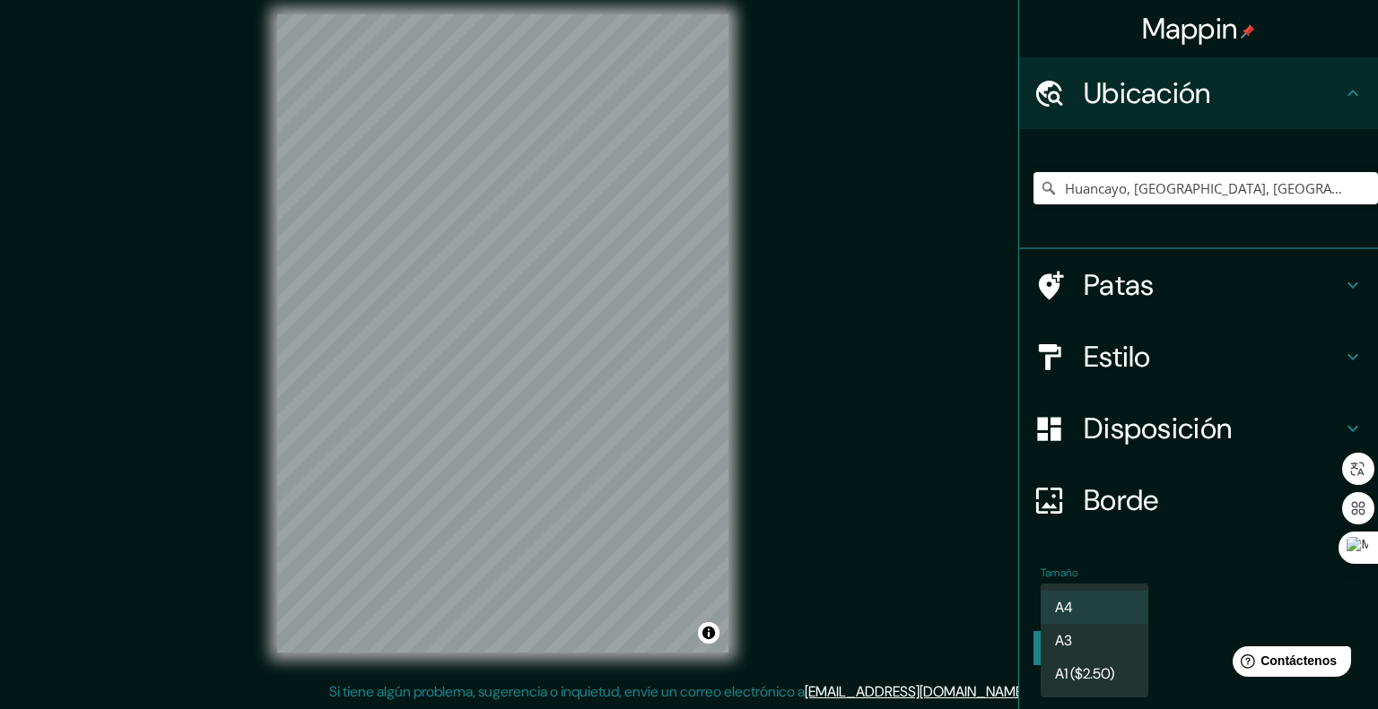
click at [1094, 663] on font "A1 ($2.50)" at bounding box center [1084, 674] width 59 height 22
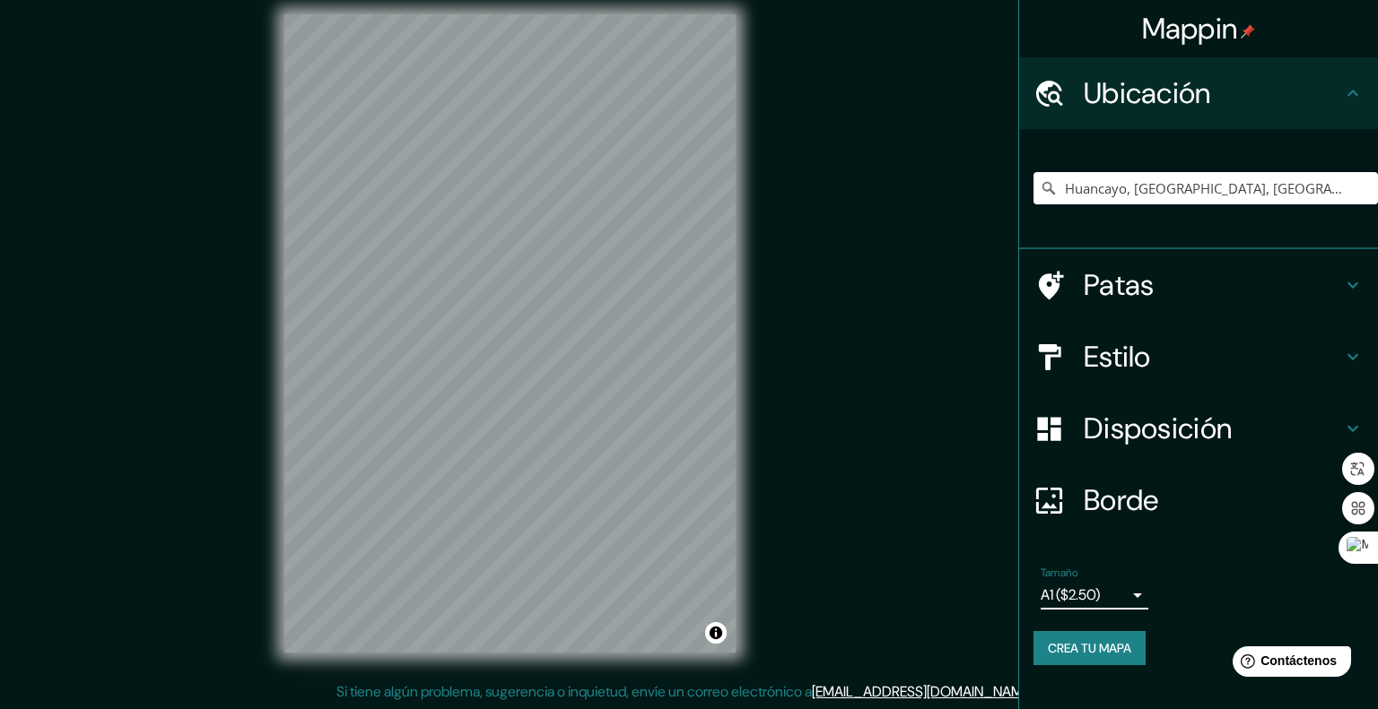
click at [1074, 595] on body "Mappin Ubicación Huancayo, Departamento de Junín, Perú Huancayo Departamento de…" at bounding box center [689, 340] width 1378 height 709
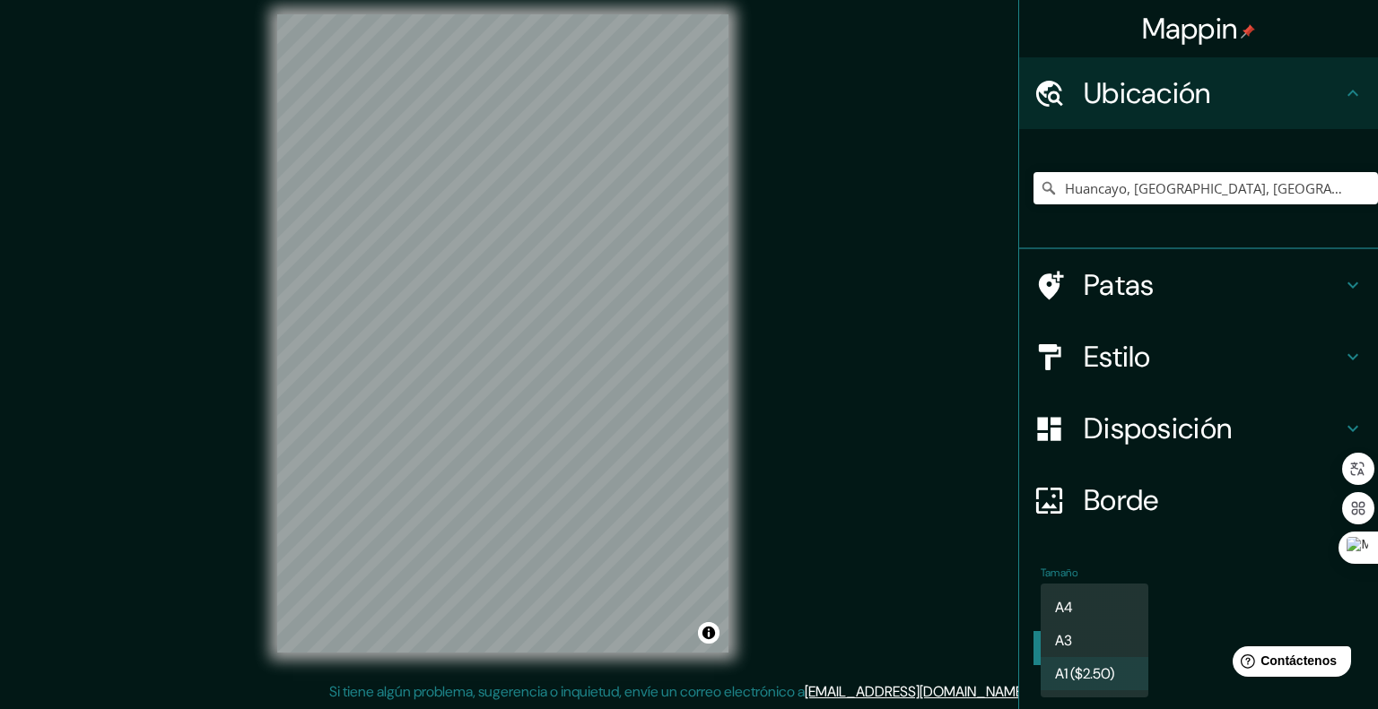
click at [1082, 637] on li "A3" at bounding box center [1094, 640] width 108 height 33
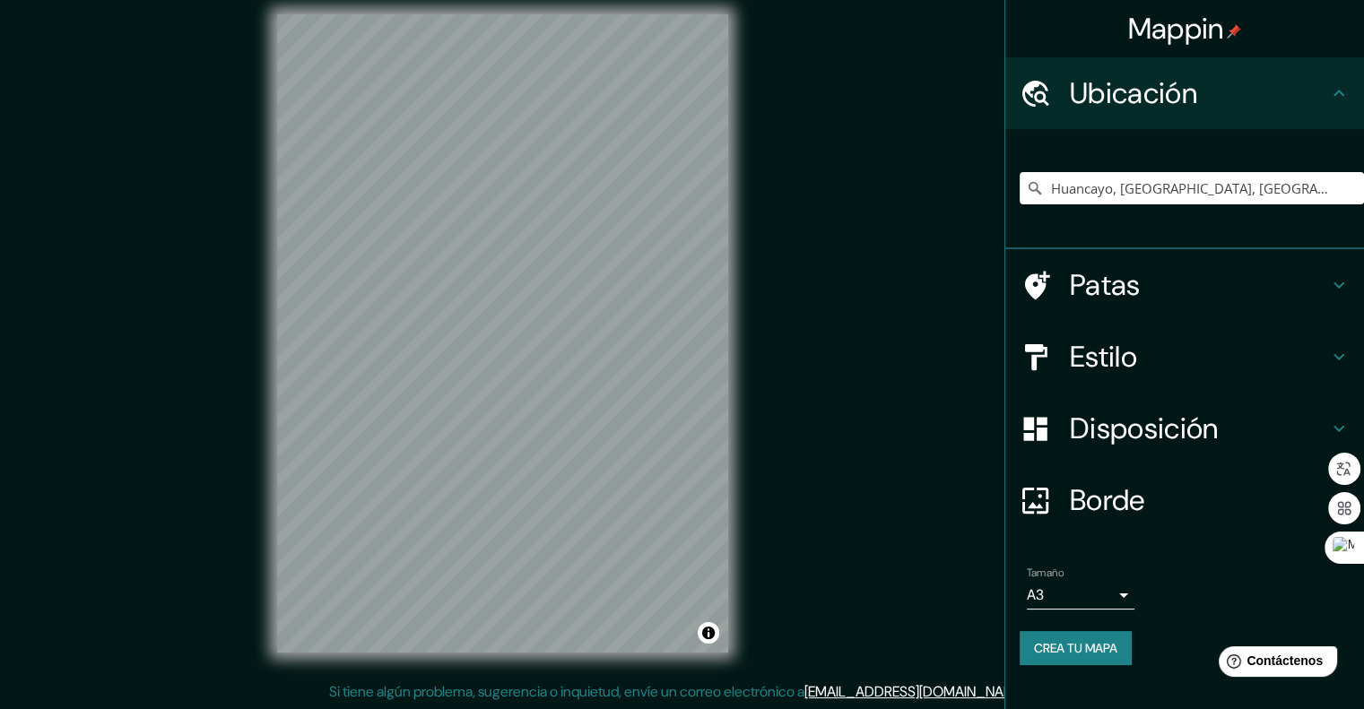
click at [1141, 344] on h4 "Estilo" at bounding box center [1199, 357] width 258 height 36
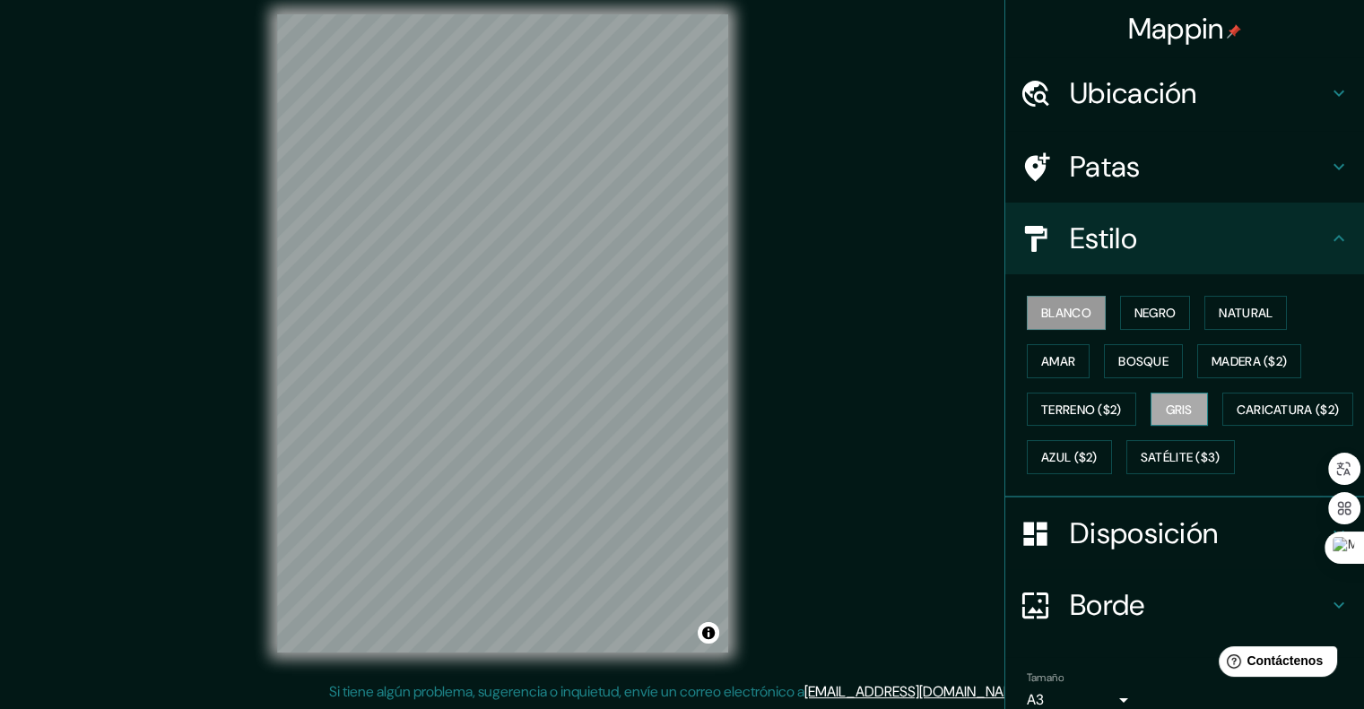
click at [1172, 412] on font "Gris" at bounding box center [1179, 410] width 27 height 16
click at [1144, 318] on font "Negro" at bounding box center [1156, 313] width 42 height 16
click at [215, 426] on div "Mappin Ubicación Huancayo, Departamento de Junín, Perú Huancayo Departamento de…" at bounding box center [682, 348] width 1364 height 725
click at [230, 659] on div "Mappin Ubicación Huancayo, Departamento de Junín, Perú Huancayo Departamento de…" at bounding box center [682, 348] width 1364 height 725
click at [714, 639] on button "Activar o desactivar atribución" at bounding box center [709, 633] width 22 height 22
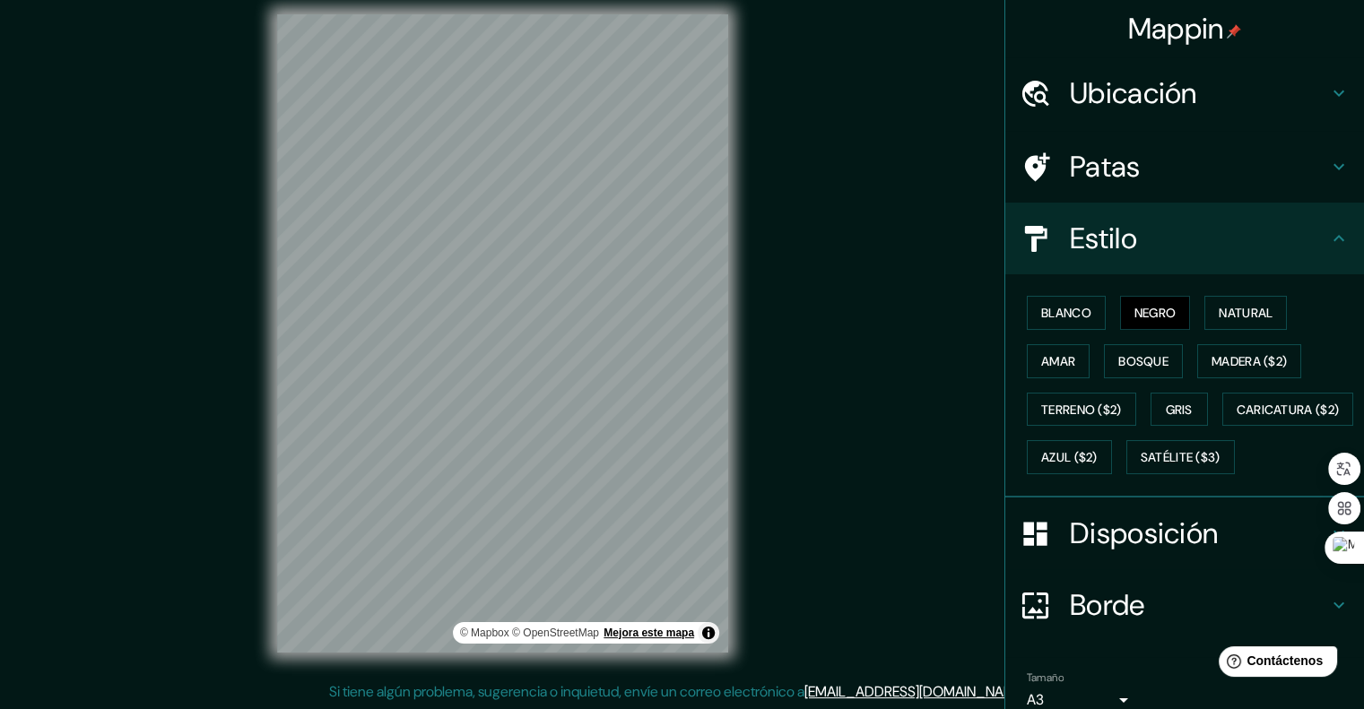
click at [669, 635] on font "Mejora este mapa" at bounding box center [649, 633] width 91 height 13
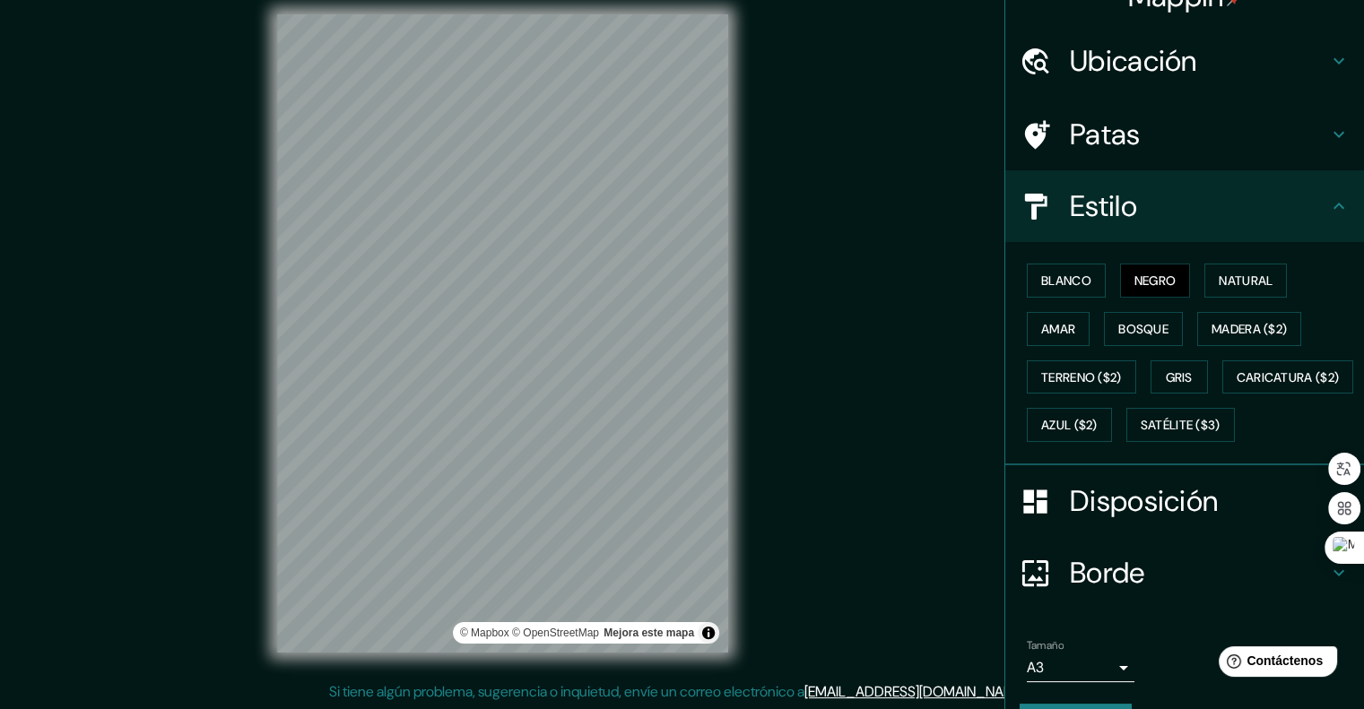
scroll to position [126, 0]
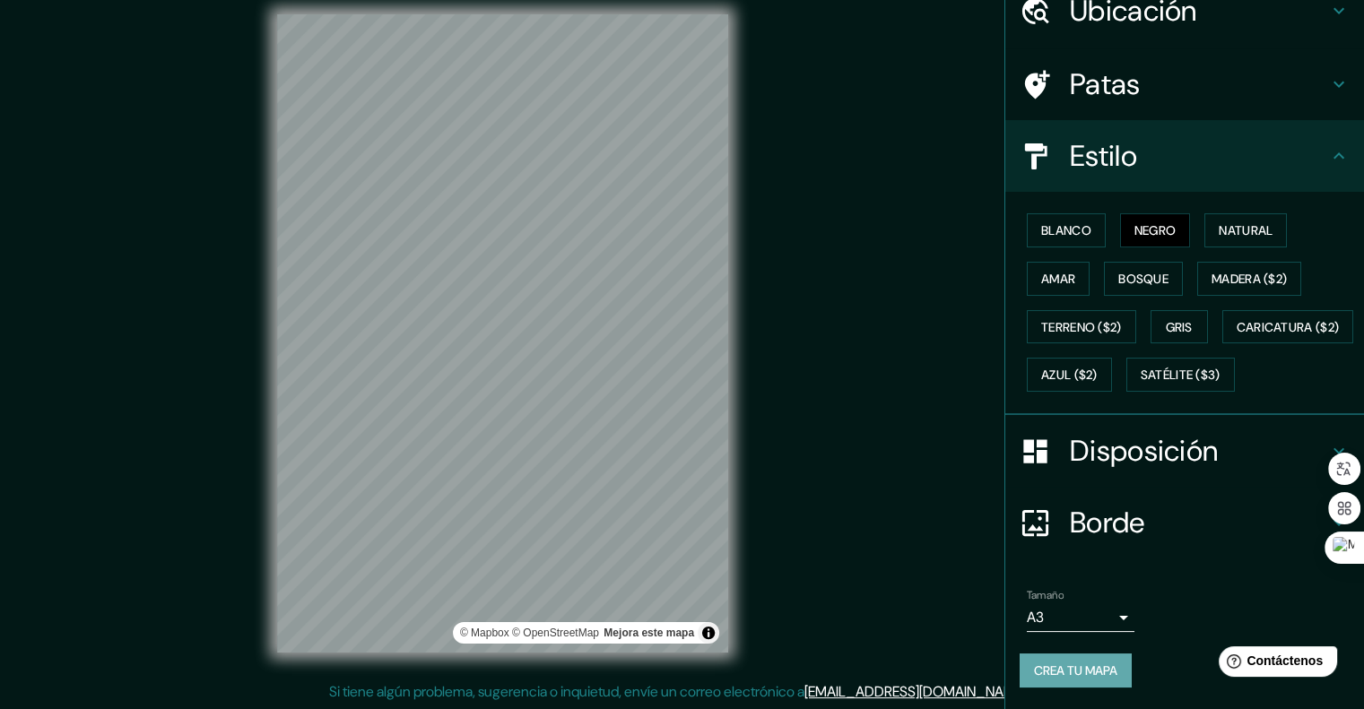
click at [1066, 678] on font "Crea tu mapa" at bounding box center [1075, 671] width 83 height 16
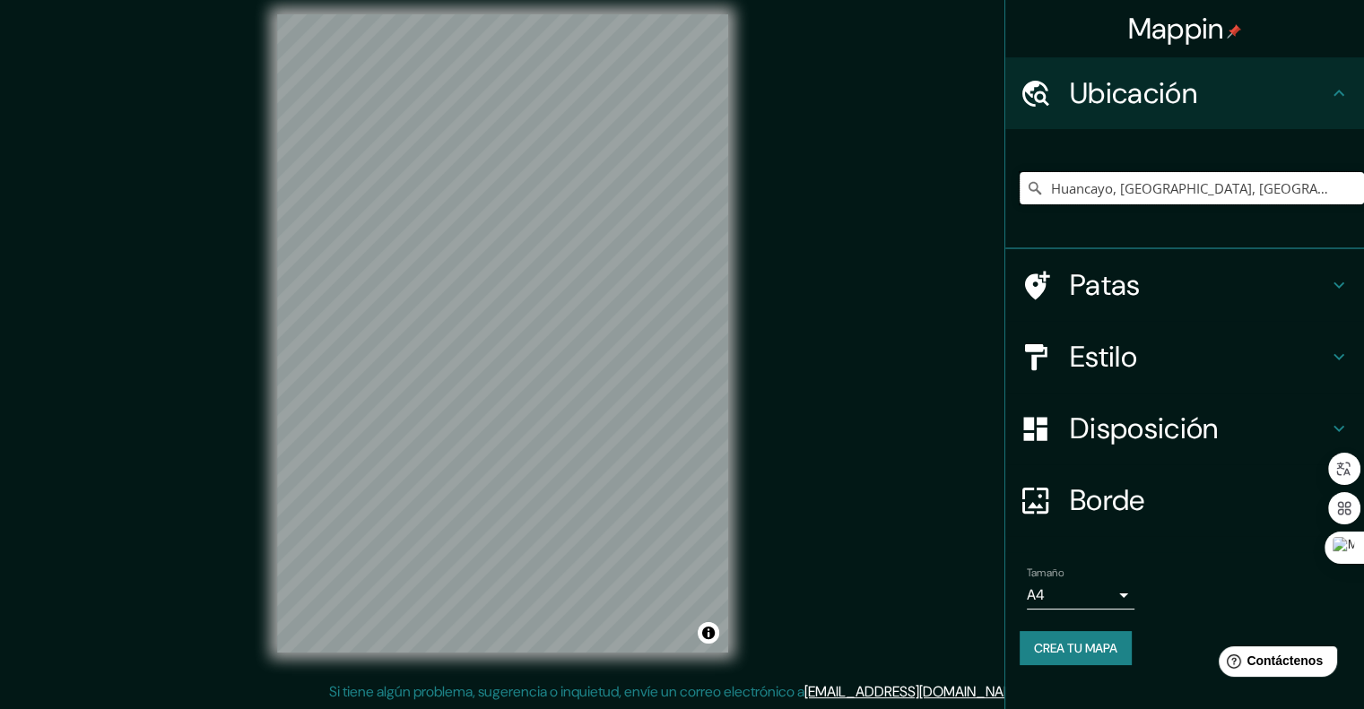
click at [1117, 187] on input "Huancayo, [GEOGRAPHIC_DATA], [GEOGRAPHIC_DATA]" at bounding box center [1192, 188] width 344 height 32
click at [1331, 176] on input "Huancayo, [GEOGRAPHIC_DATA], [GEOGRAPHIC_DATA]" at bounding box center [1192, 188] width 344 height 32
click at [1209, 194] on input "Huancayo, [GEOGRAPHIC_DATA], [GEOGRAPHIC_DATA]" at bounding box center [1192, 188] width 344 height 32
click at [1209, 193] on input "Huancayo, [GEOGRAPHIC_DATA], [GEOGRAPHIC_DATA]" at bounding box center [1192, 188] width 344 height 32
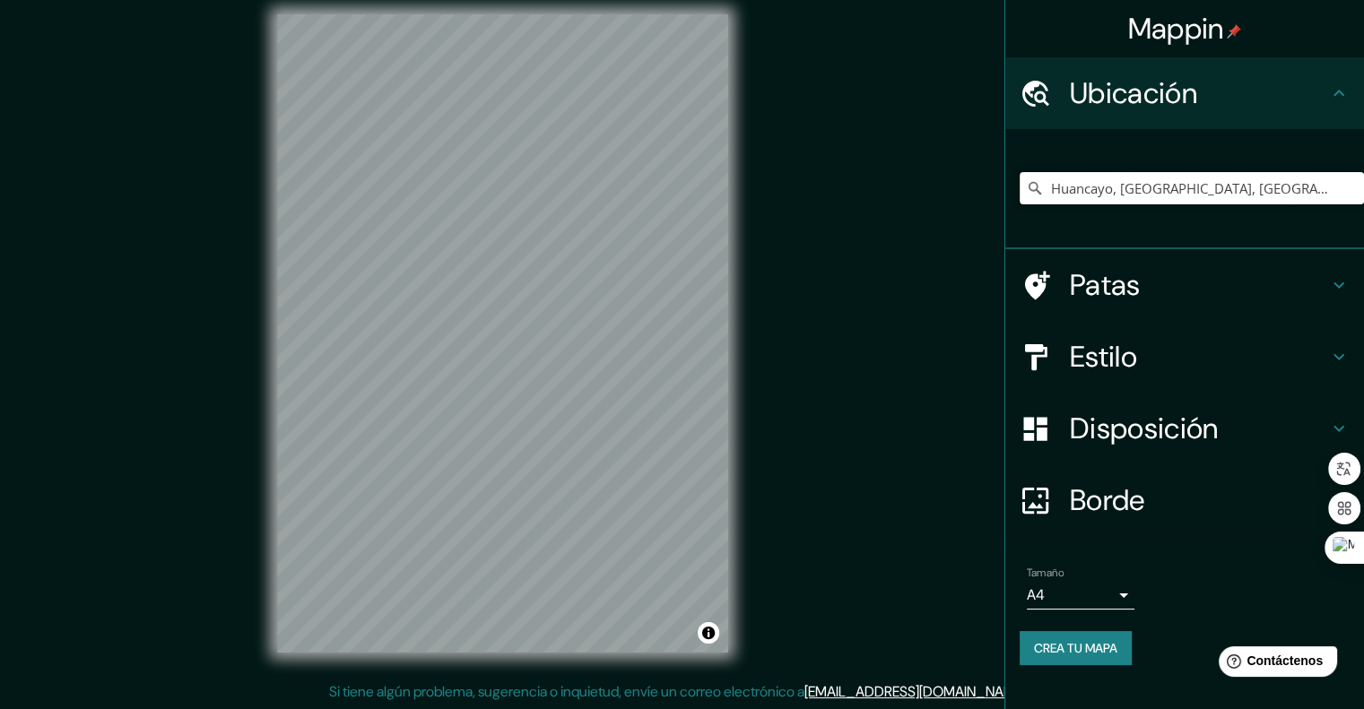
click at [1209, 192] on input "Huancayo, [GEOGRAPHIC_DATA], [GEOGRAPHIC_DATA]" at bounding box center [1192, 188] width 344 height 32
click at [1210, 191] on input "Huancayo, [GEOGRAPHIC_DATA], [GEOGRAPHIC_DATA]" at bounding box center [1192, 188] width 344 height 32
click at [1210, 194] on input "Huancayo, [GEOGRAPHIC_DATA], [GEOGRAPHIC_DATA]" at bounding box center [1192, 188] width 344 height 32
click at [1210, 193] on input "Huancayo, [GEOGRAPHIC_DATA], [GEOGRAPHIC_DATA]" at bounding box center [1192, 188] width 344 height 32
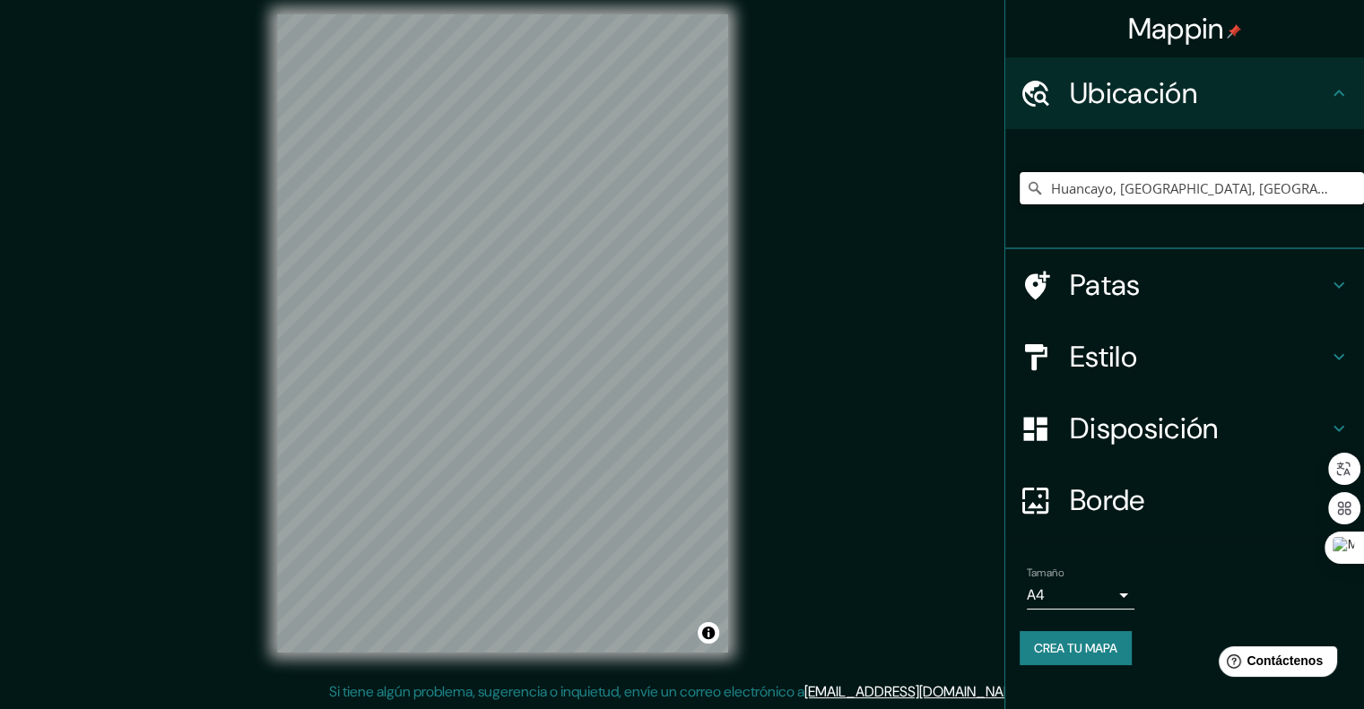
click at [1210, 191] on input "Huancayo, [GEOGRAPHIC_DATA], [GEOGRAPHIC_DATA]" at bounding box center [1192, 188] width 344 height 32
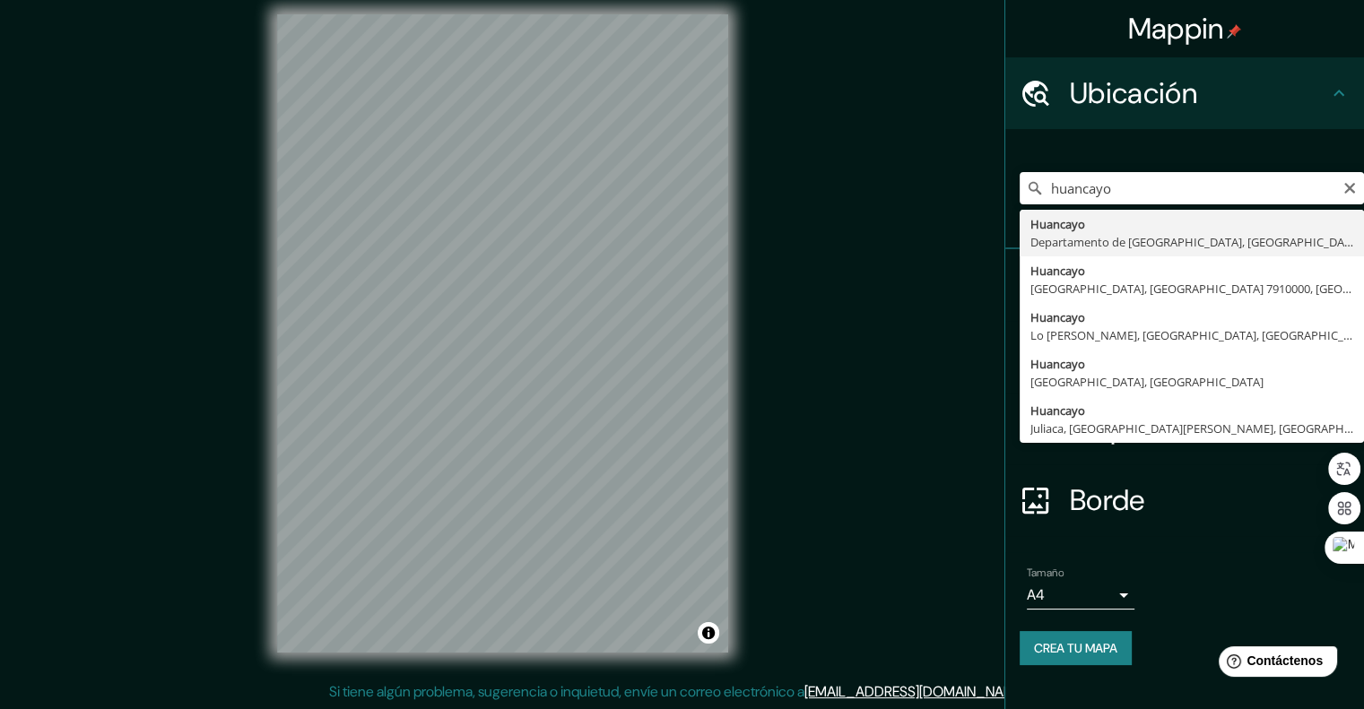
type input "Huancayo, [GEOGRAPHIC_DATA], [GEOGRAPHIC_DATA]"
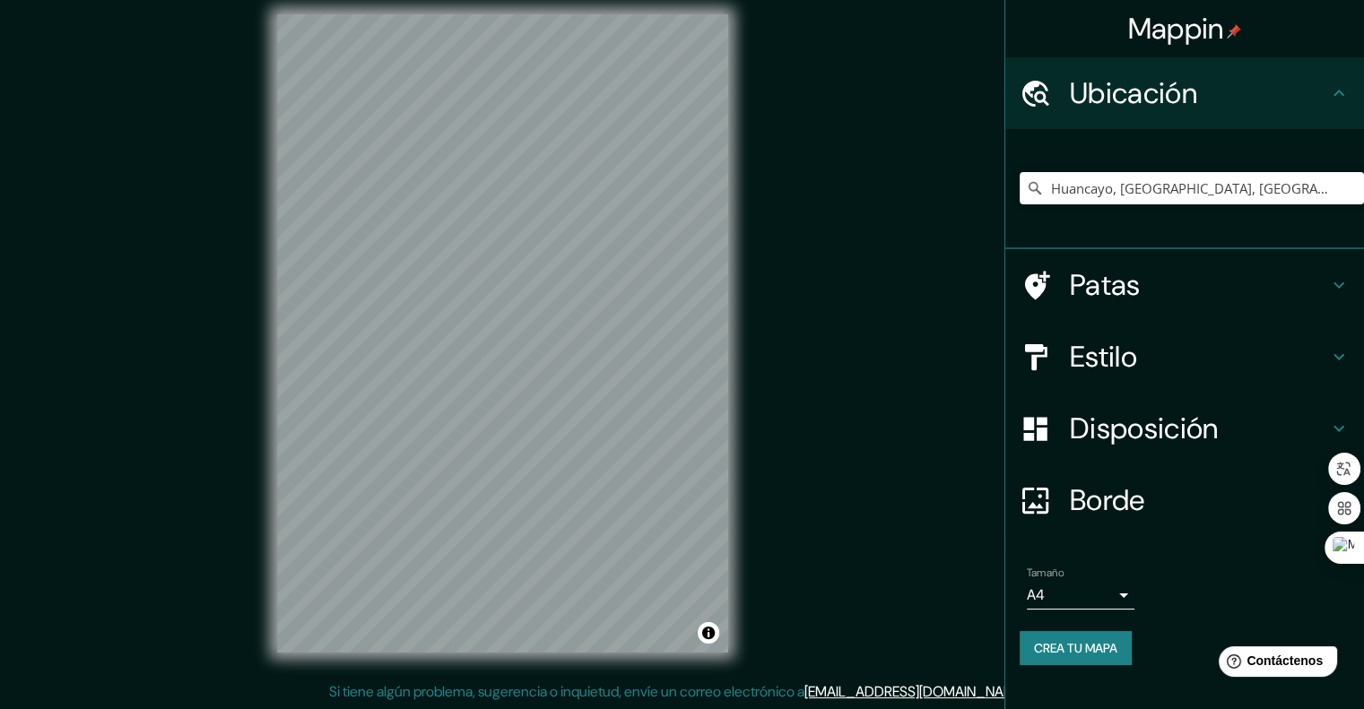
click at [1111, 598] on body "Mappin Ubicación Huancayo, [GEOGRAPHIC_DATA], [GEOGRAPHIC_DATA] Patas Estilo Di…" at bounding box center [682, 340] width 1364 height 709
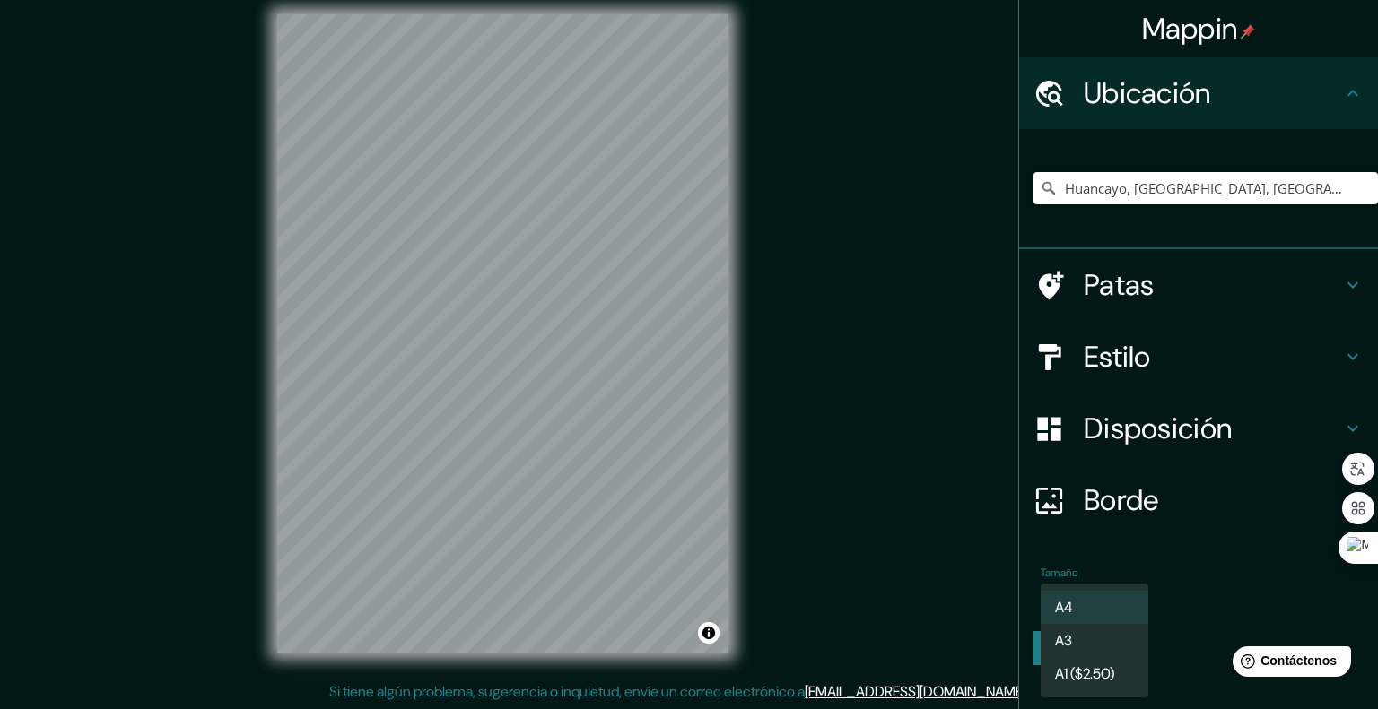
drag, startPoint x: 1090, startPoint y: 644, endPoint x: 1080, endPoint y: 634, distance: 14.0
click at [1089, 644] on li "A3" at bounding box center [1094, 640] width 108 height 33
